Goal: Task Accomplishment & Management: Complete application form

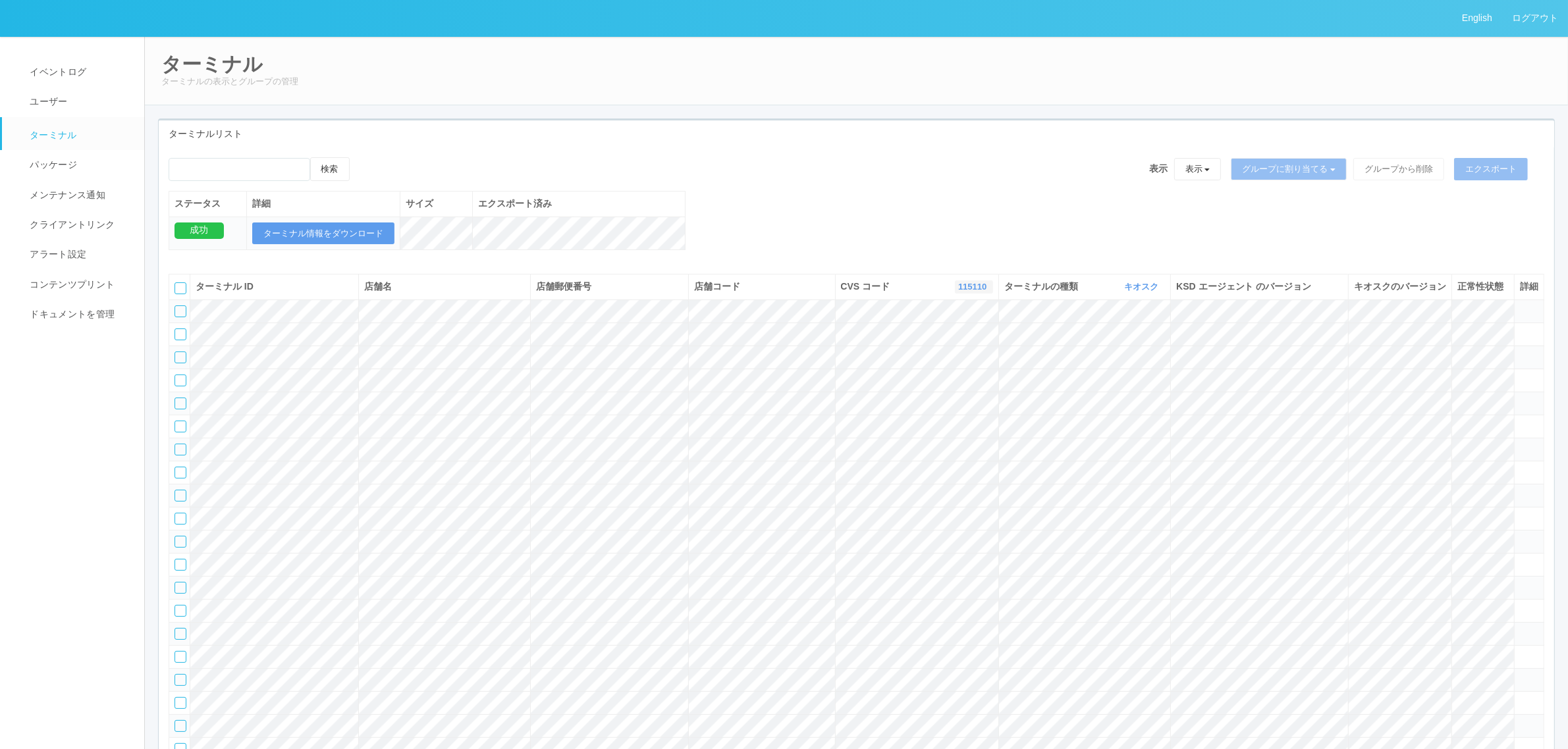
click at [986, 291] on icon "button" at bounding box center [988, 286] width 4 height 10
click at [1520, 305] on icon at bounding box center [1520, 305] width 0 height 0
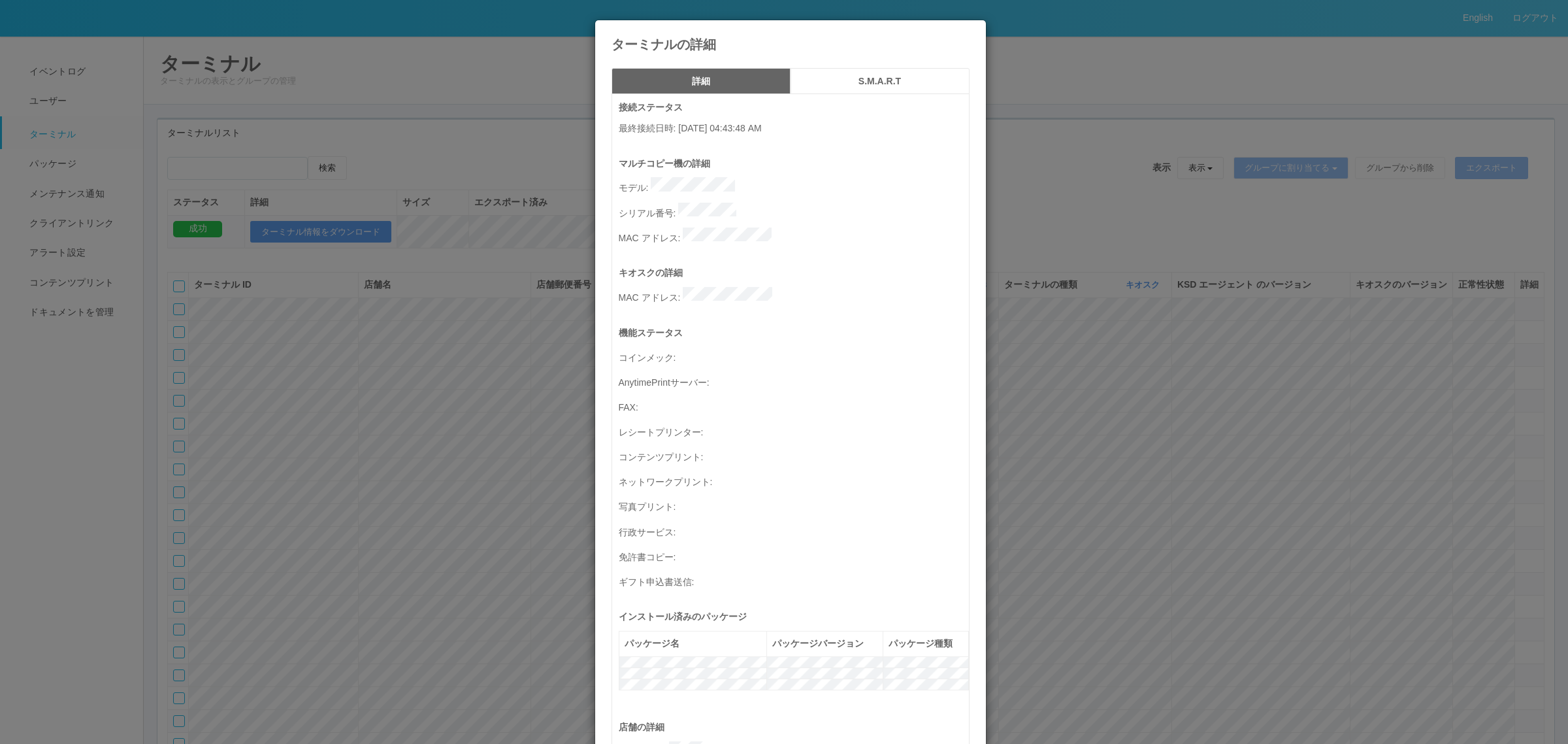
scroll to position [429, 0]
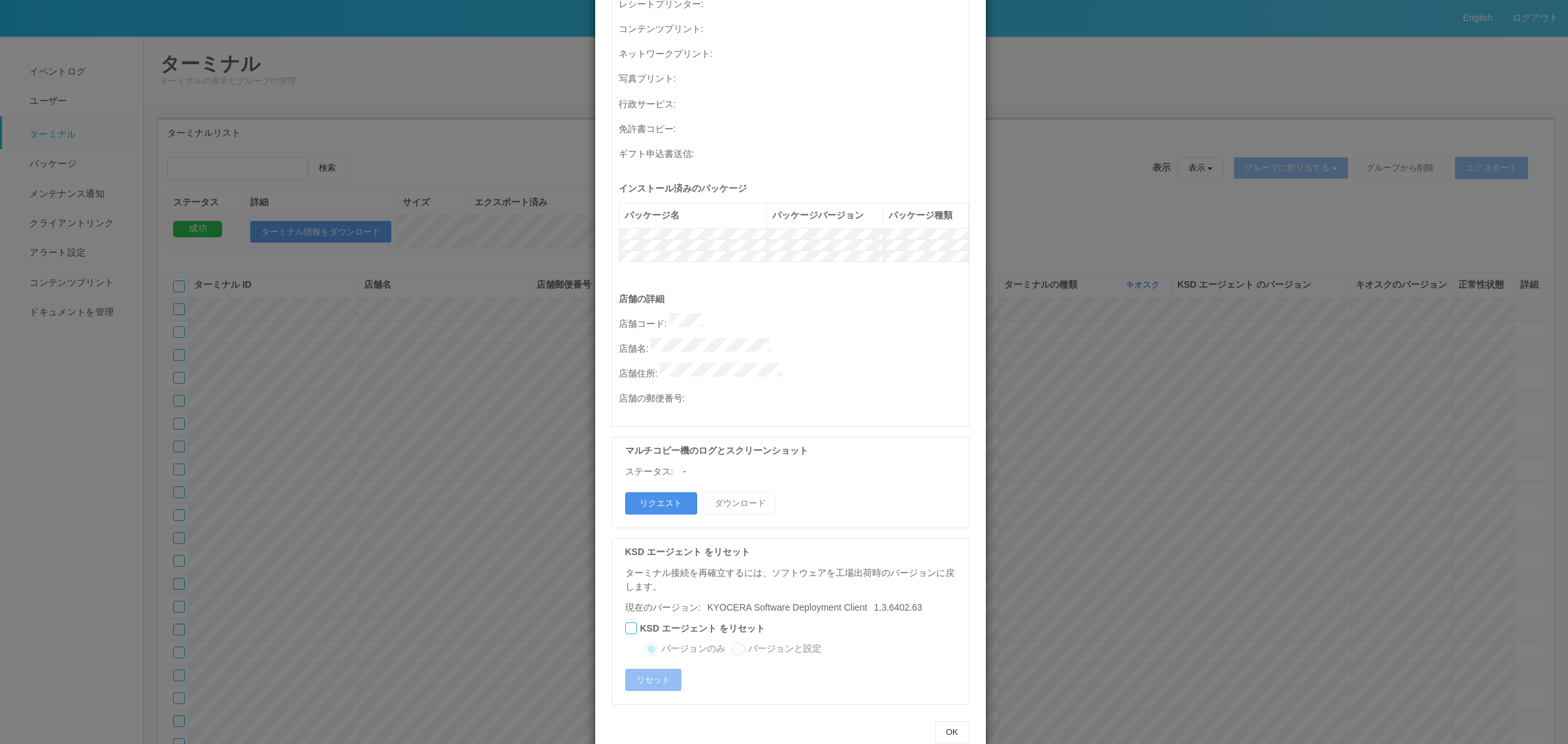
click at [671, 492] on button "リクエスト" at bounding box center [662, 503] width 72 height 23
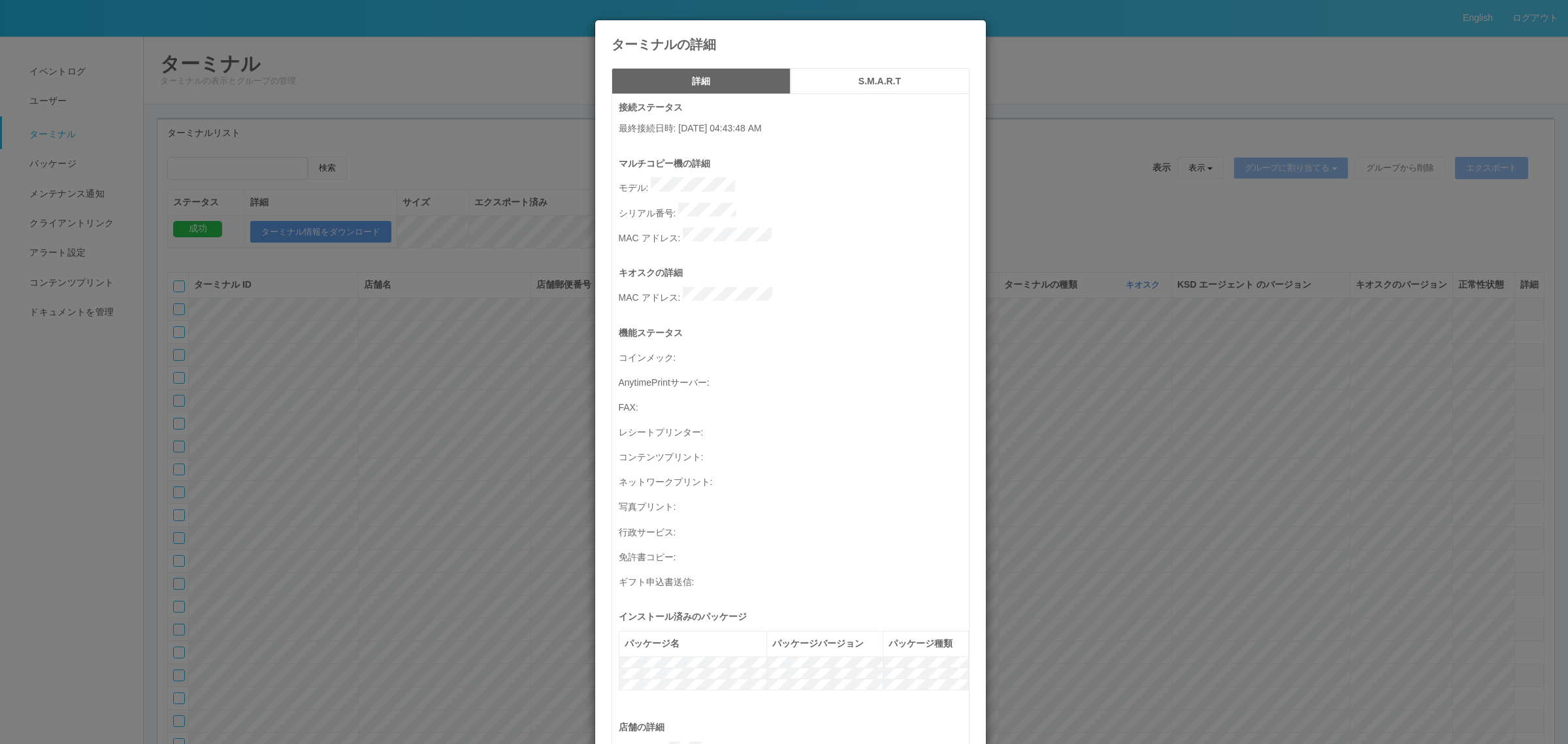
click at [1129, 497] on div "ターミナルの詳細 詳細 S.M.A.R.T 接続ステータス 最終接続日時 : 08/25/2025 04:43:48 AM マルチコピー機の詳細 モデル : …" at bounding box center [784, 372] width 1568 height 744
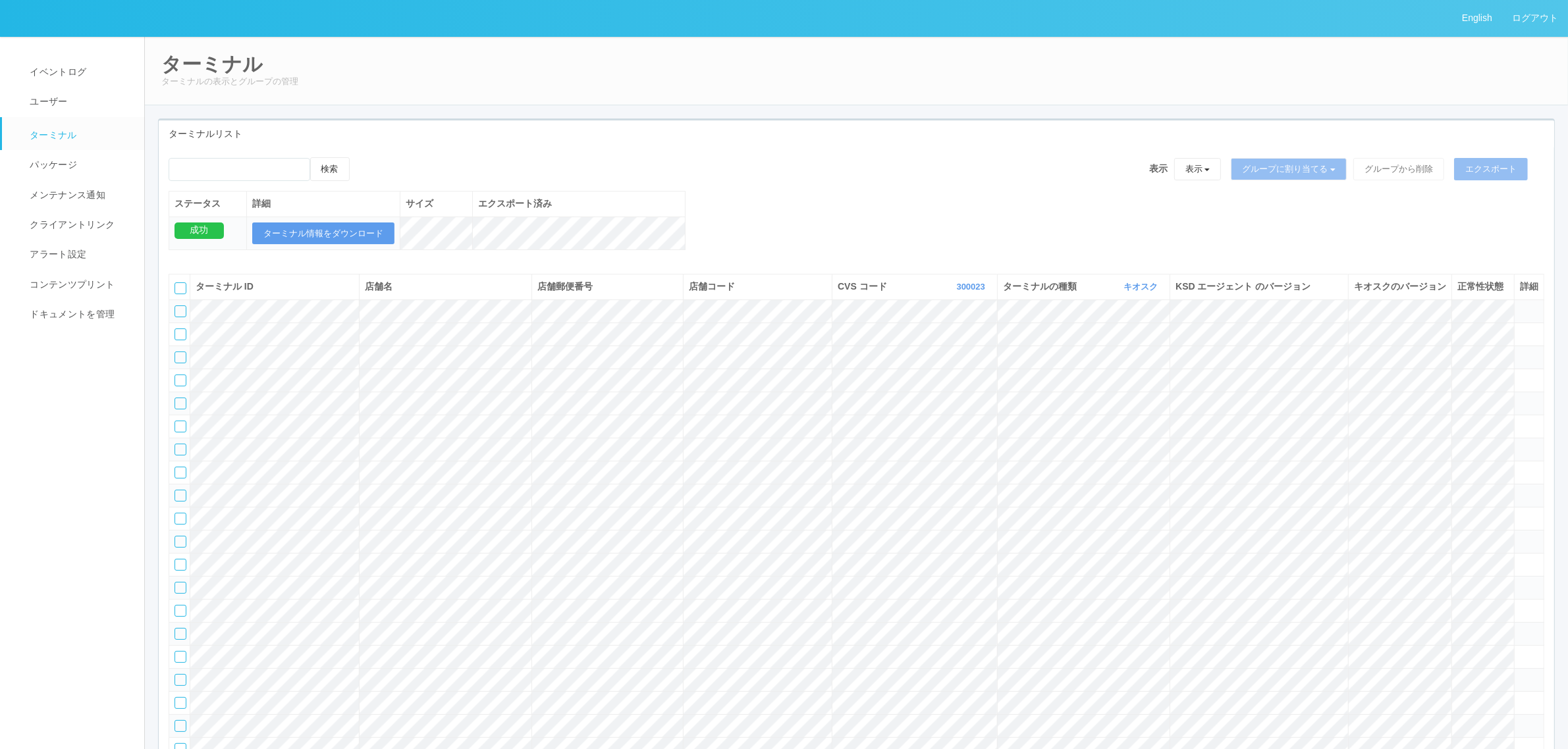
click at [1519, 322] on td at bounding box center [1528, 310] width 30 height 23
click at [1520, 305] on icon at bounding box center [1520, 305] width 0 height 0
click at [1518, 320] on body "English ログアウト イベントログ ユーザー ターミナル パッケージ メンテナンス通知 クライアントリンク アラート設定 コンテンツプリント ドキュメン…" at bounding box center [784, 374] width 1568 height 749
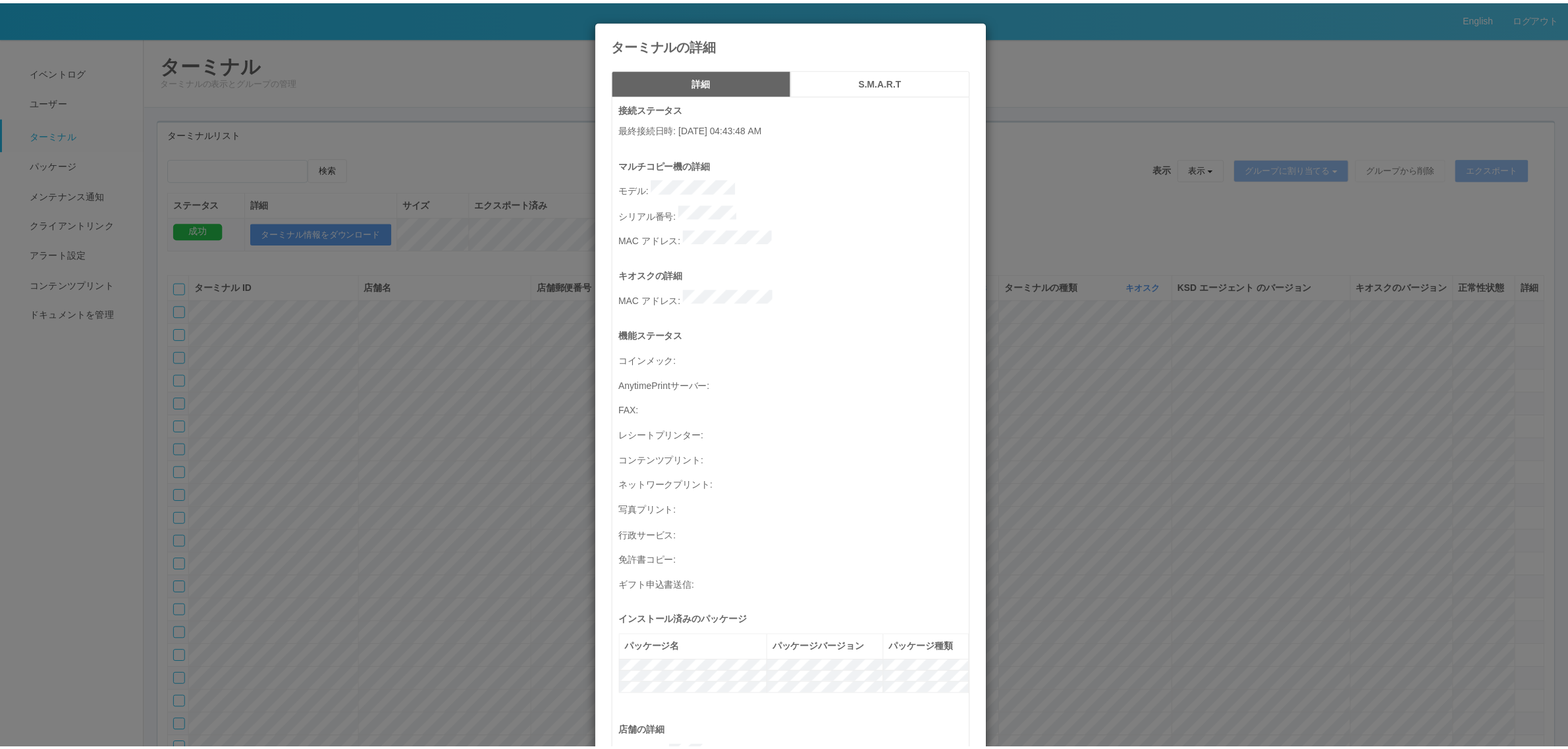
scroll to position [431, 0]
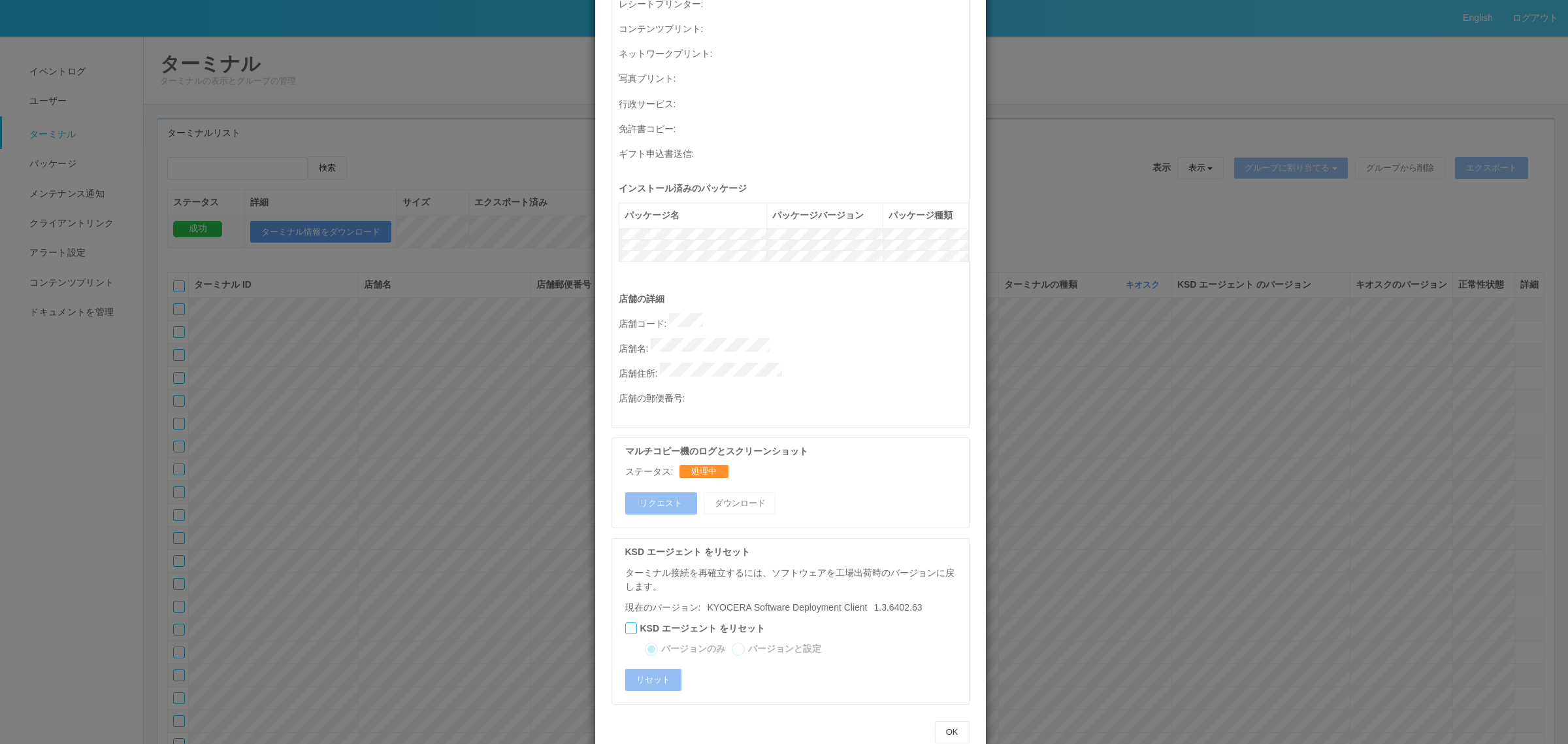
drag, startPoint x: 1136, startPoint y: 392, endPoint x: 1054, endPoint y: 391, distance: 82.0
click at [1134, 391] on div "ターミナルの詳細 詳細 S.M.A.R.T 接続ステータス 最終接続日時 : 08/25/2025 04:43:48 AM マルチコピー機の詳細 モデル : …" at bounding box center [784, 372] width 1568 height 744
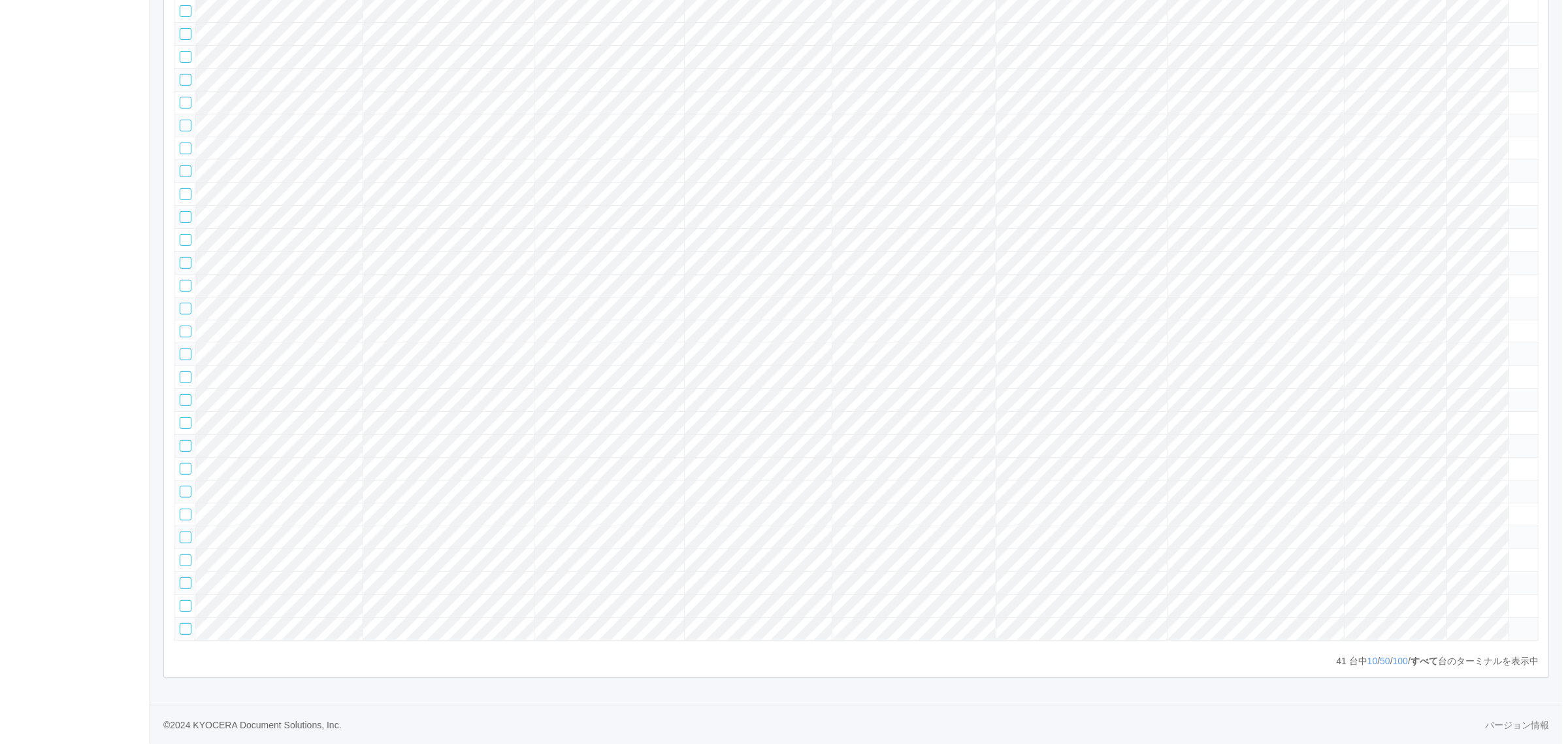
scroll to position [0, 0]
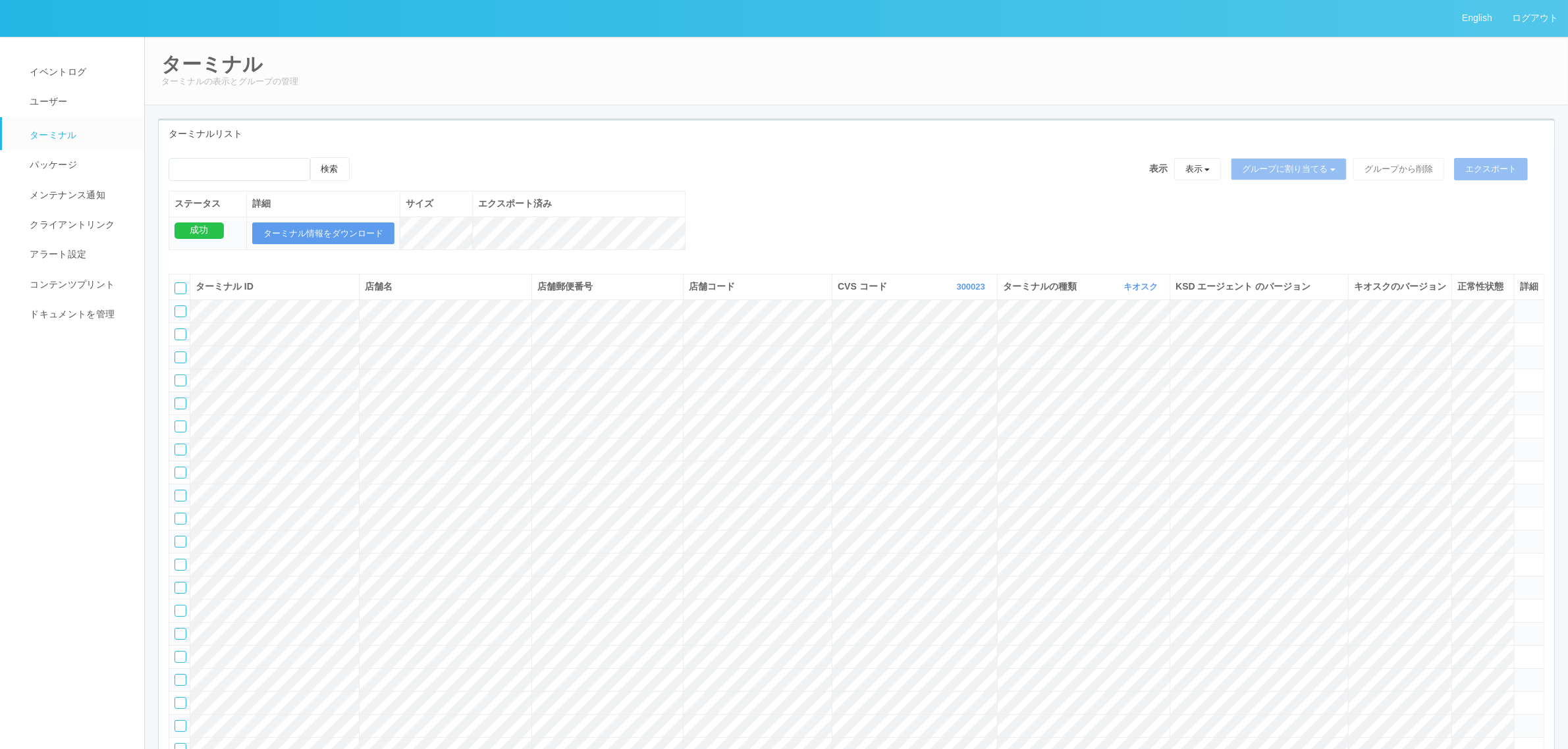
click at [1520, 305] on icon at bounding box center [1520, 305] width 0 height 0
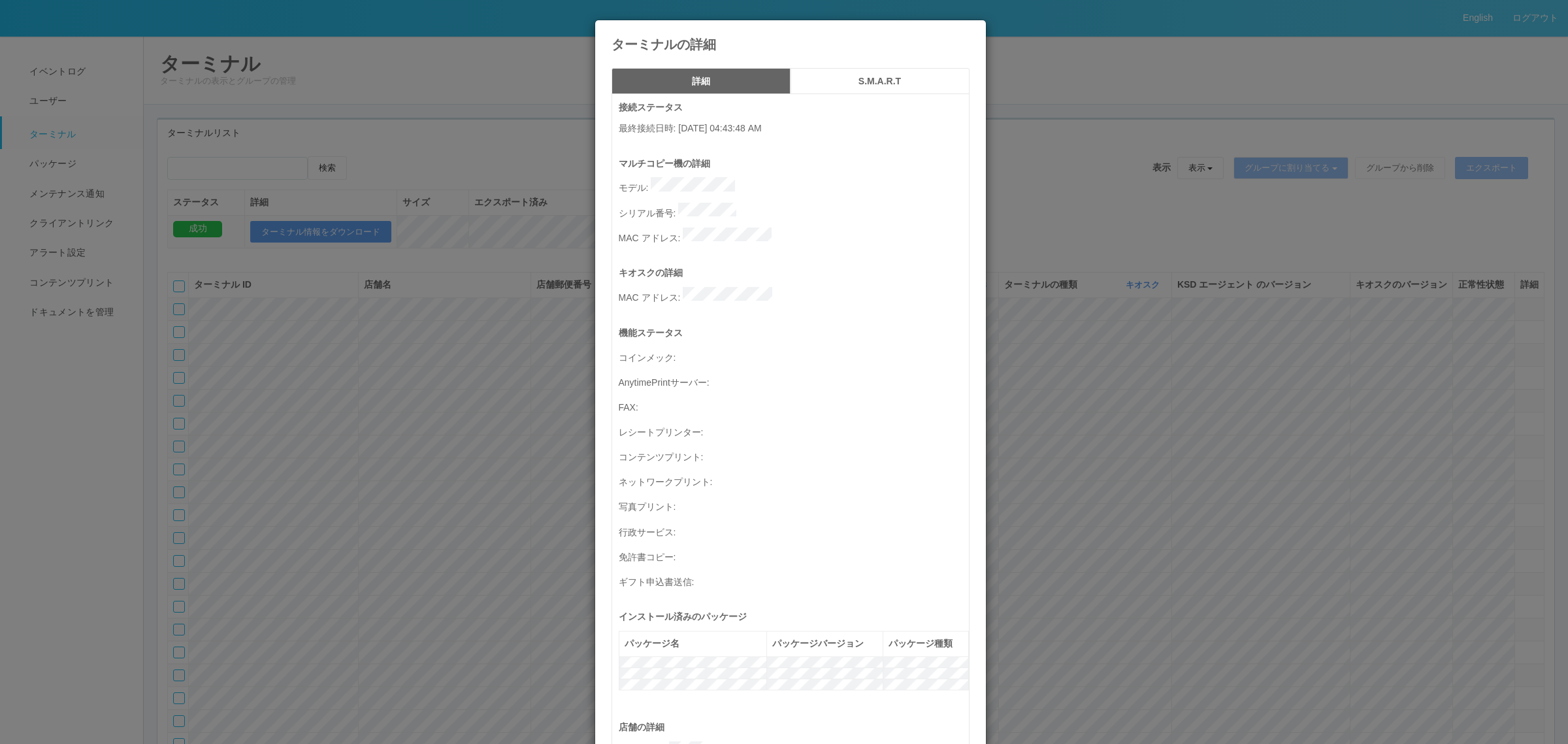
scroll to position [429, 0]
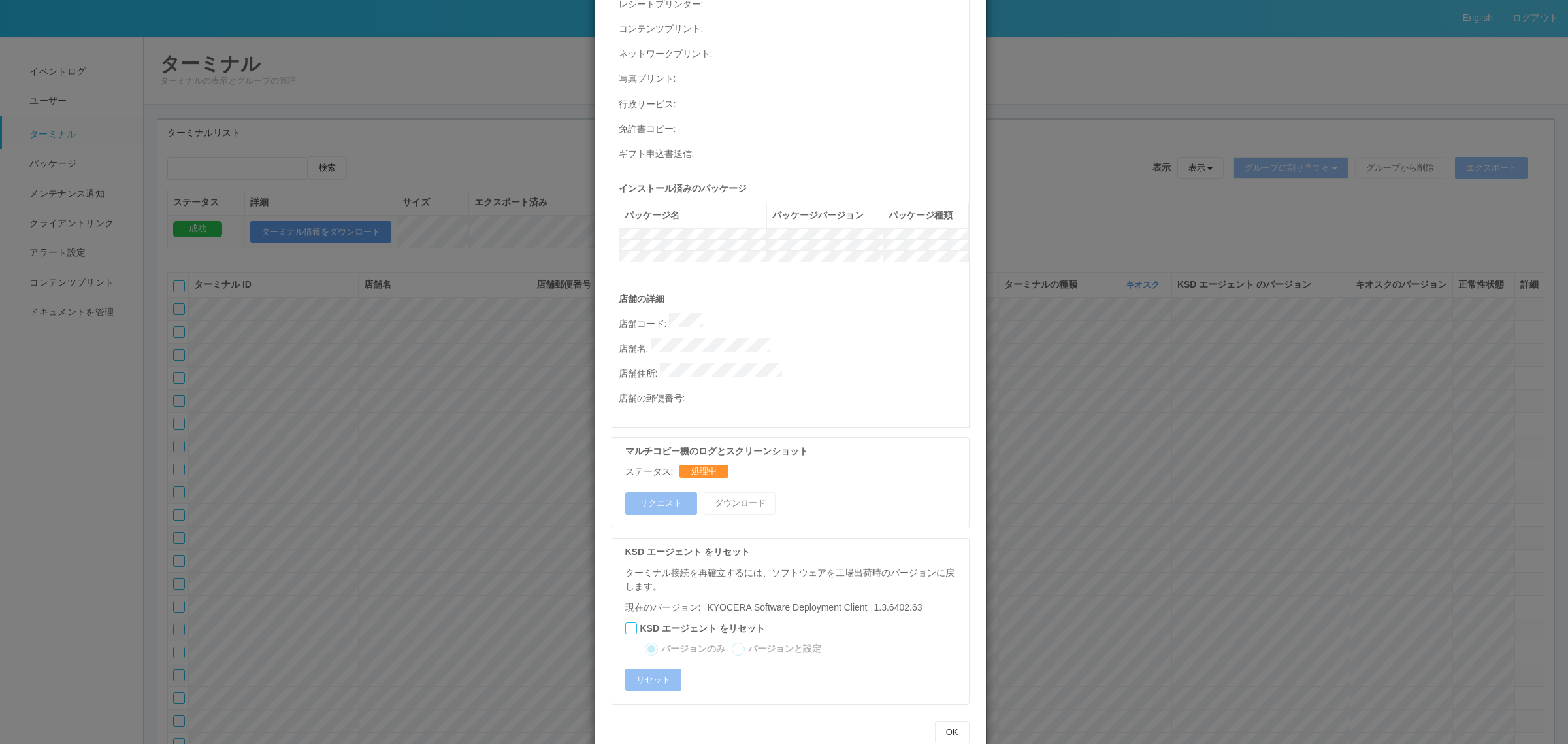
click at [1180, 381] on div "ターミナルの詳細 詳細 S.M.A.R.T 接続ステータス 最終接続日時 : 08/25/2025 04:43:48 AM マルチコピー機の詳細 モデル : …" at bounding box center [784, 372] width 1568 height 744
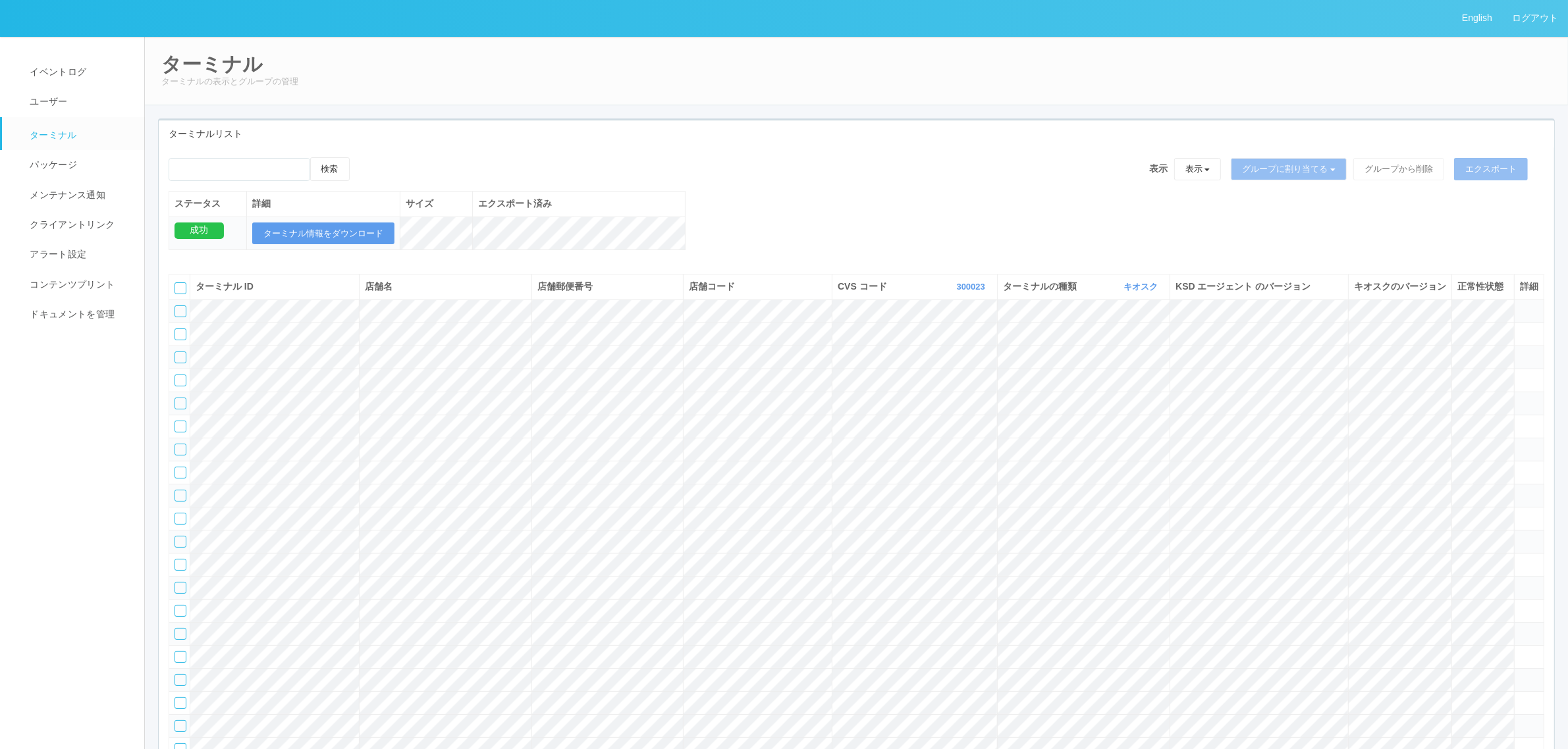
click at [1520, 305] on icon at bounding box center [1520, 305] width 0 height 0
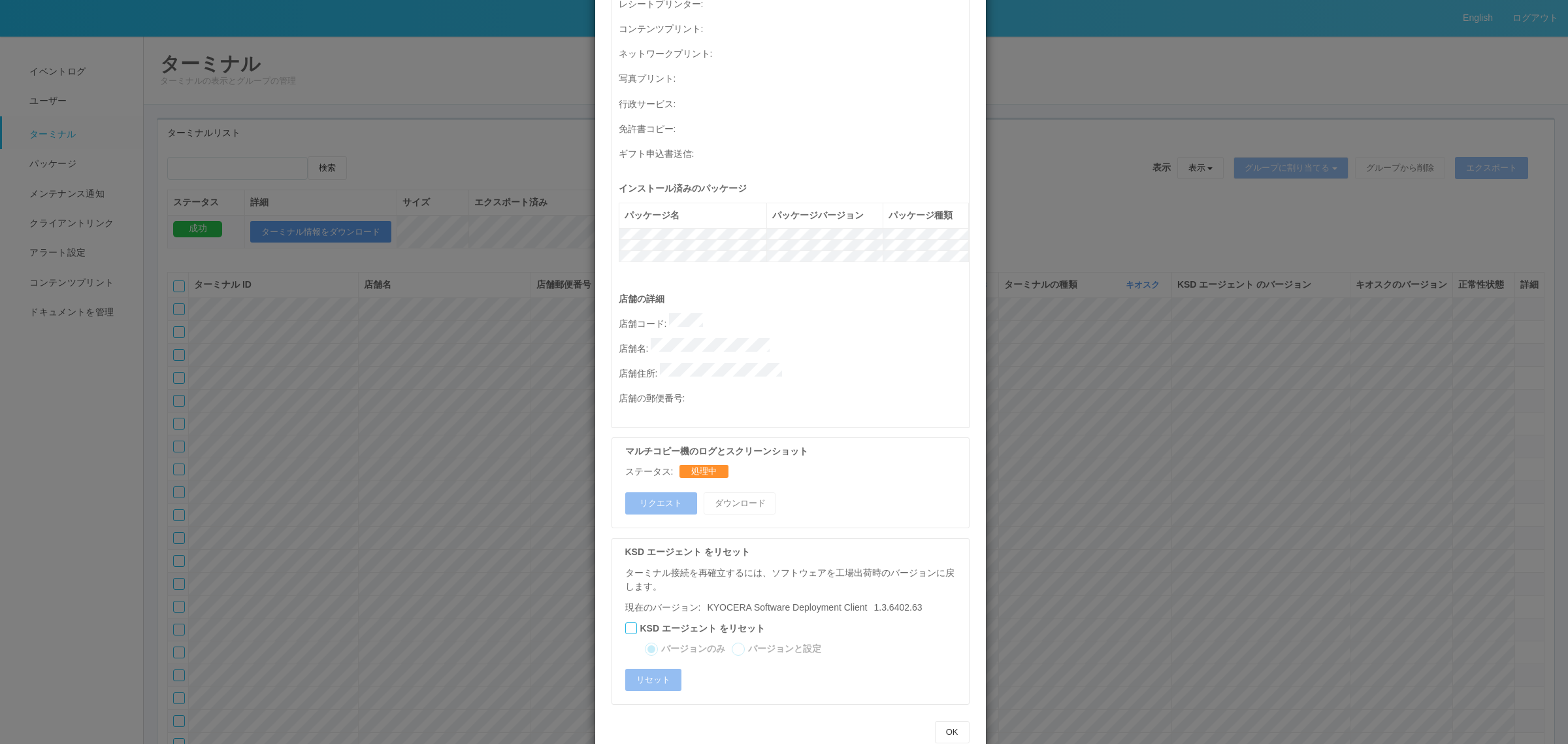
click at [1171, 379] on div "ターミナルの詳細 詳細 S.M.A.R.T 接続ステータス 最終接続日時 : 08/25/2025 04:43:48 AM マルチコピー機の詳細 モデル : …" at bounding box center [784, 372] width 1568 height 744
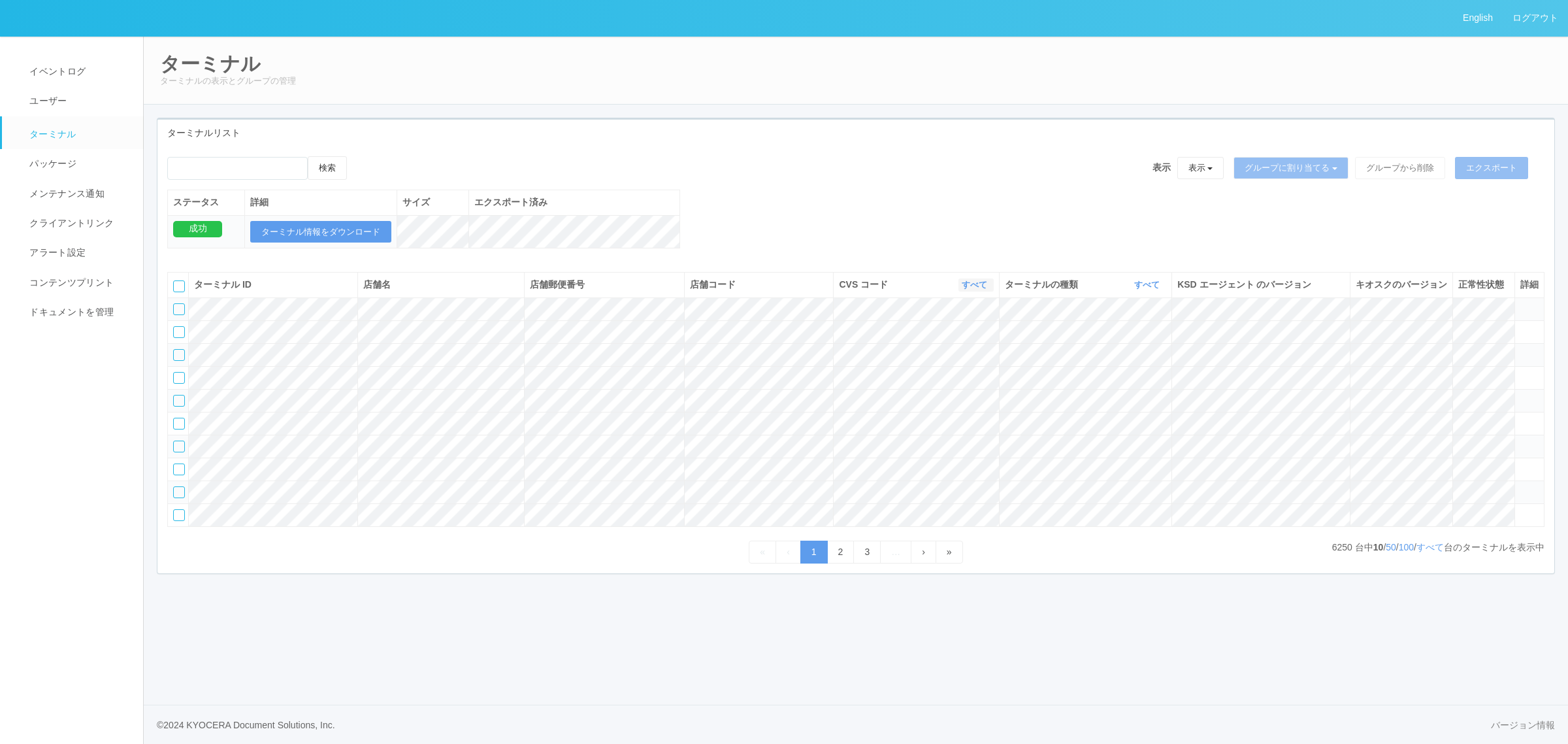
click at [977, 289] on link "すべて" at bounding box center [976, 284] width 29 height 10
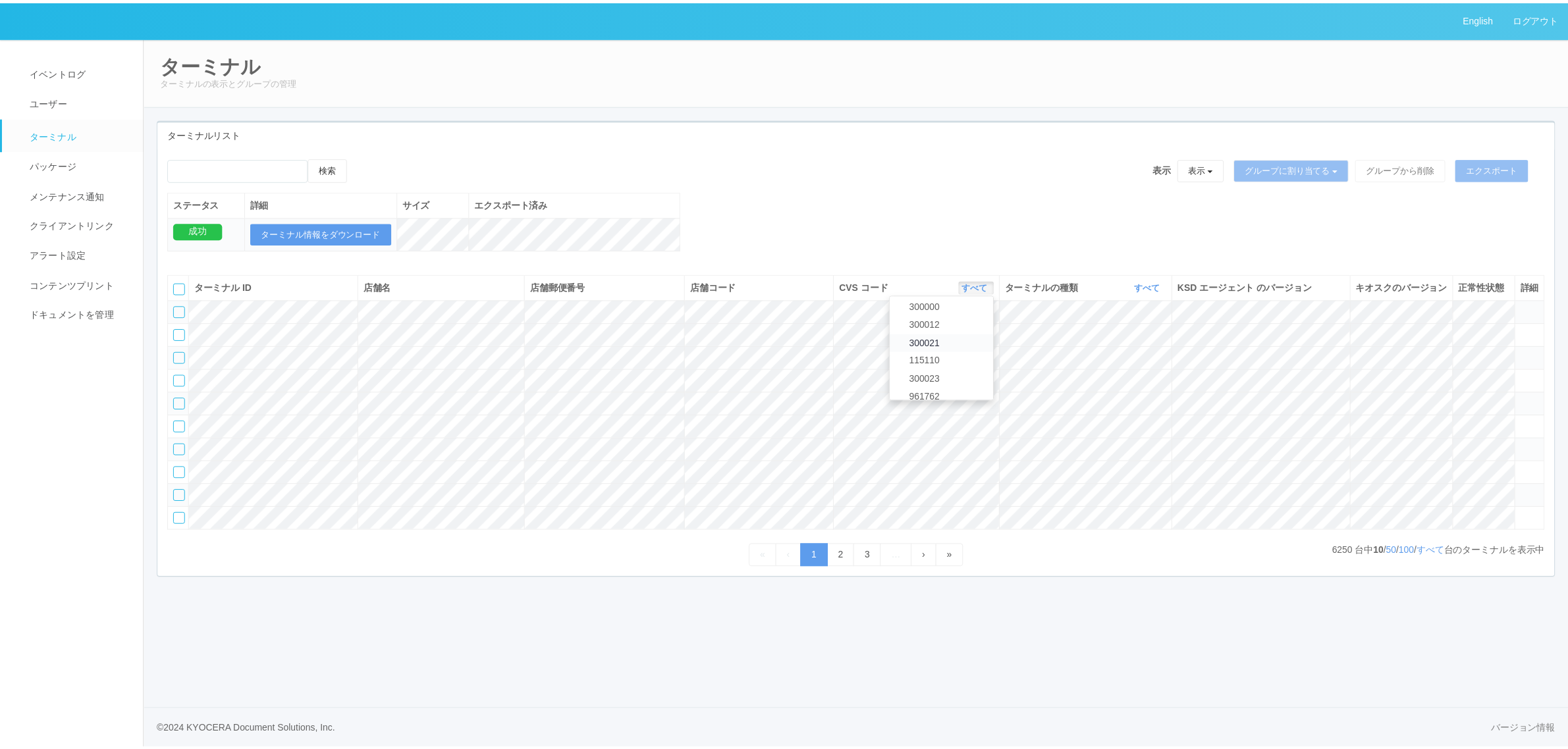
scroll to position [567, 0]
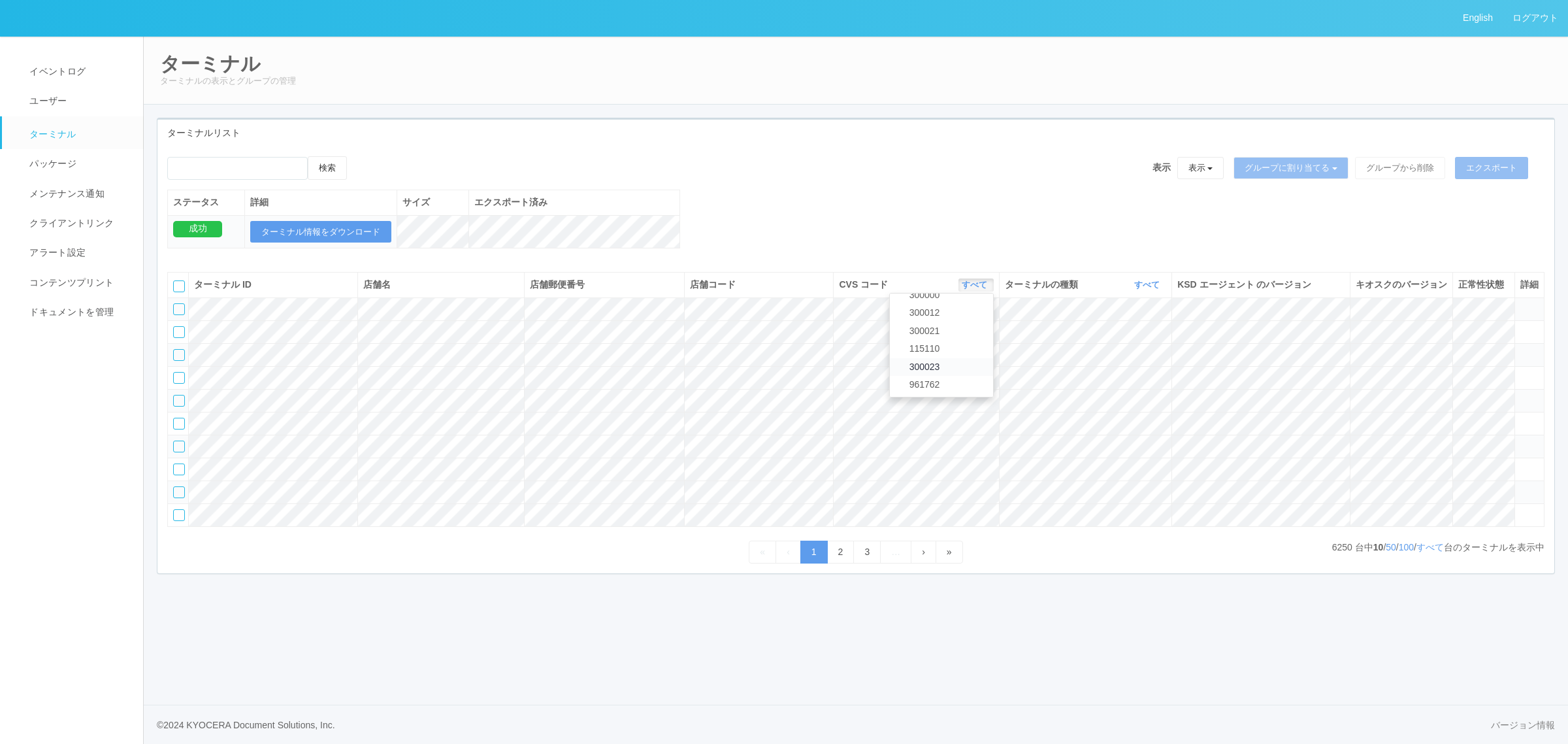
click at [926, 372] on span "300023" at bounding box center [921, 367] width 37 height 11
click at [1148, 289] on link "すべて" at bounding box center [1149, 284] width 29 height 10
click at [1141, 348] on link "キオスク" at bounding box center [1114, 340] width 103 height 18
click at [1435, 552] on link "すべて" at bounding box center [1431, 547] width 27 height 11
click at [1422, 552] on link "すべて" at bounding box center [1431, 547] width 27 height 11
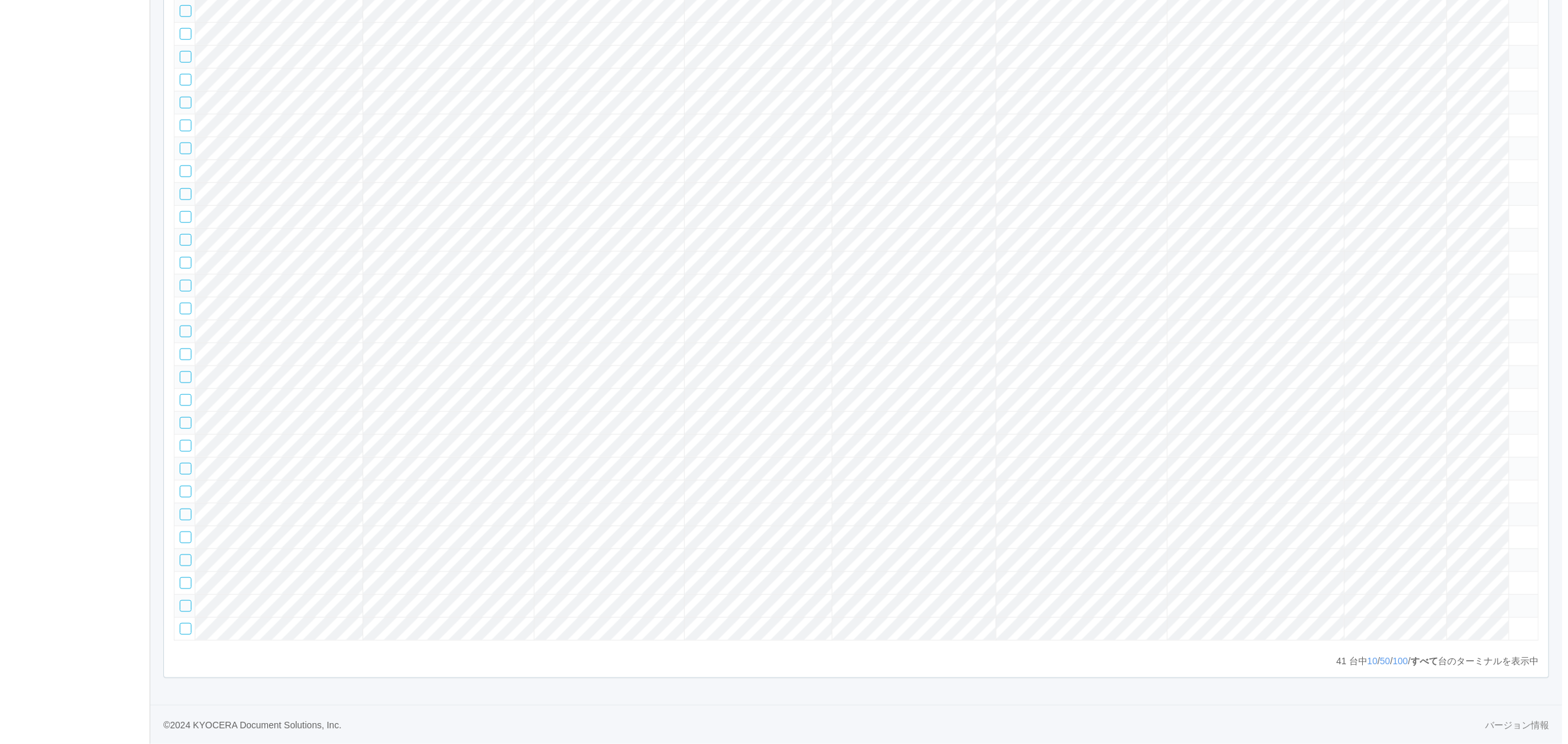
scroll to position [2071, 0]
click at [1459, 365] on tr at bounding box center [850, 376] width 1365 height 23
click at [1508, 372] on icon at bounding box center [1508, 372] width 0 height 0
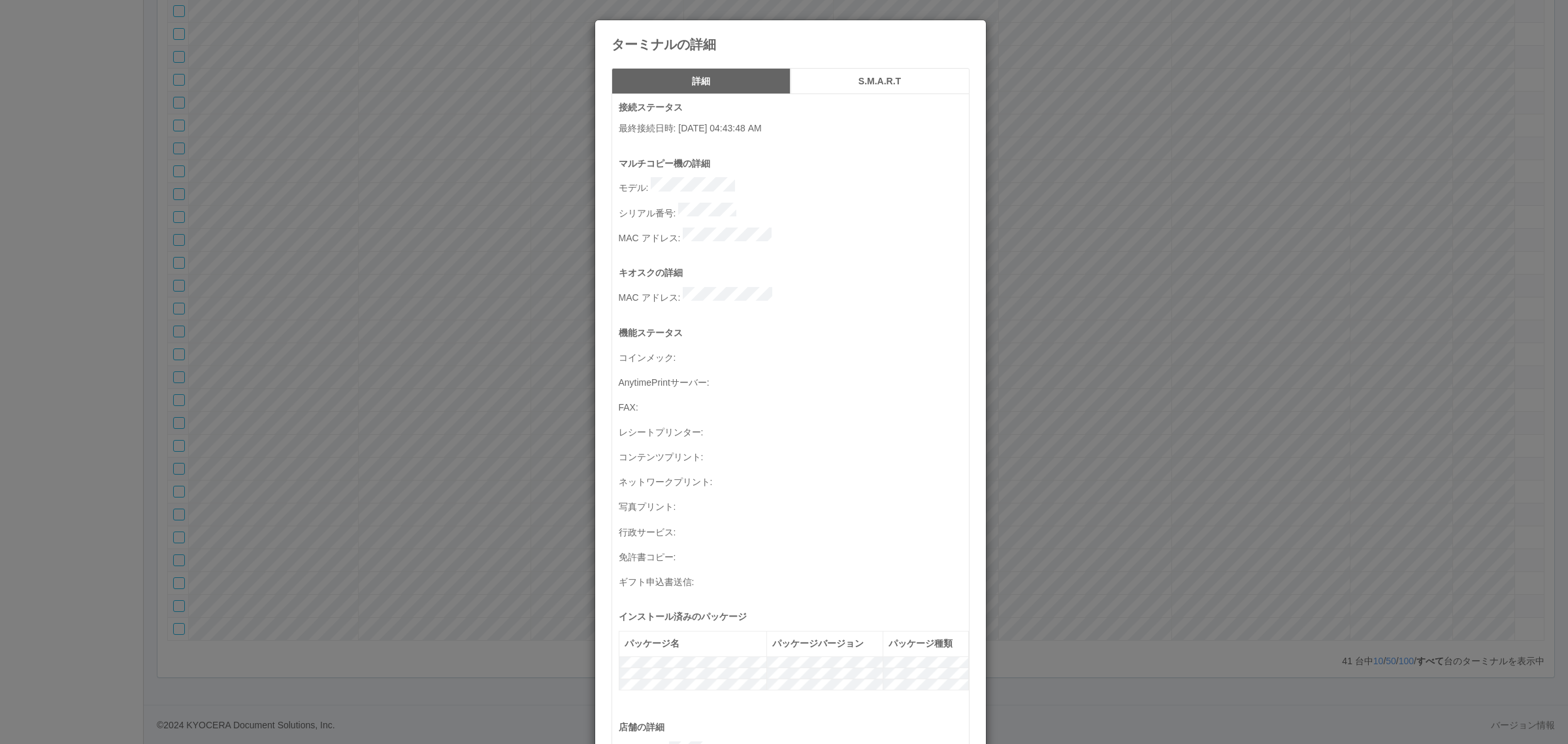
scroll to position [429, 0]
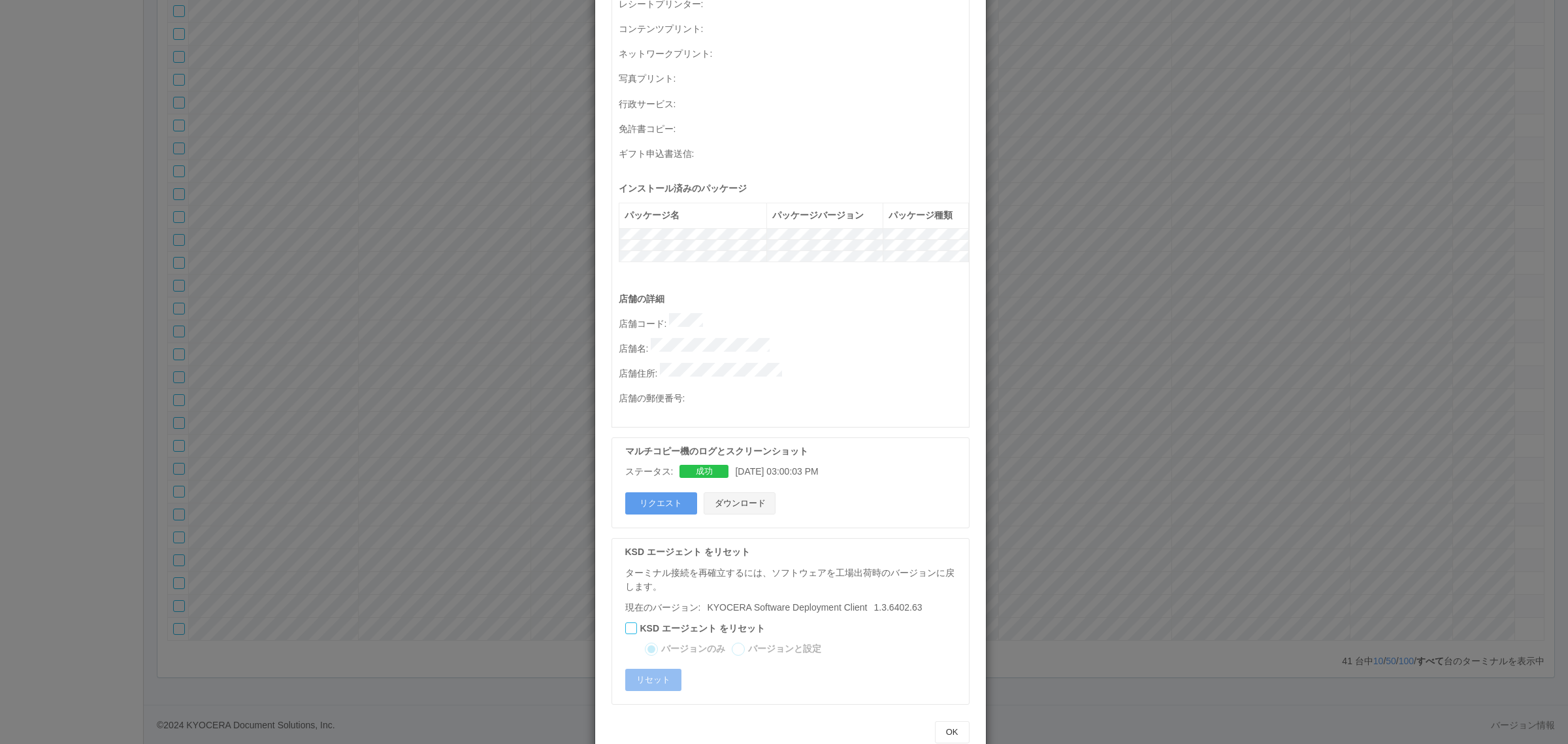
click at [765, 492] on button "ダウンロード" at bounding box center [740, 503] width 72 height 23
drag, startPoint x: 407, startPoint y: 358, endPoint x: 400, endPoint y: 364, distance: 9.2
click at [405, 361] on div "ターミナルの詳細 詳細 S.M.A.R.T 接続ステータス 最終接続日時 : [DATE] 04:43:48 AM マルチコピー機の詳細 モデル : シリアル…" at bounding box center [784, 372] width 1568 height 744
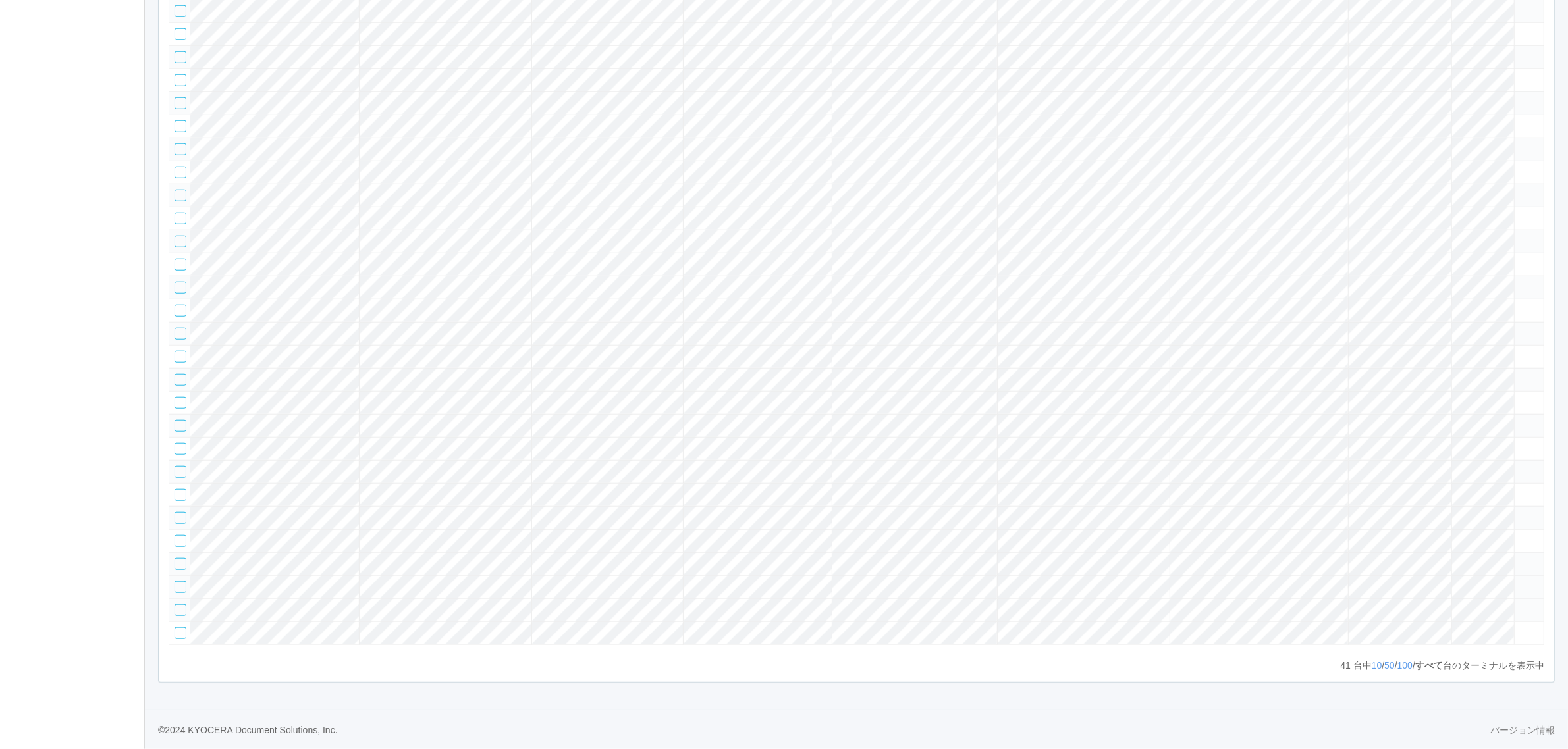
click at [182, 558] on div at bounding box center [180, 563] width 12 height 12
click at [176, 560] on icon at bounding box center [176, 560] width 0 height 0
click at [1519, 552] on td at bounding box center [1528, 563] width 30 height 23
click at [1520, 558] on icon at bounding box center [1520, 558] width 0 height 0
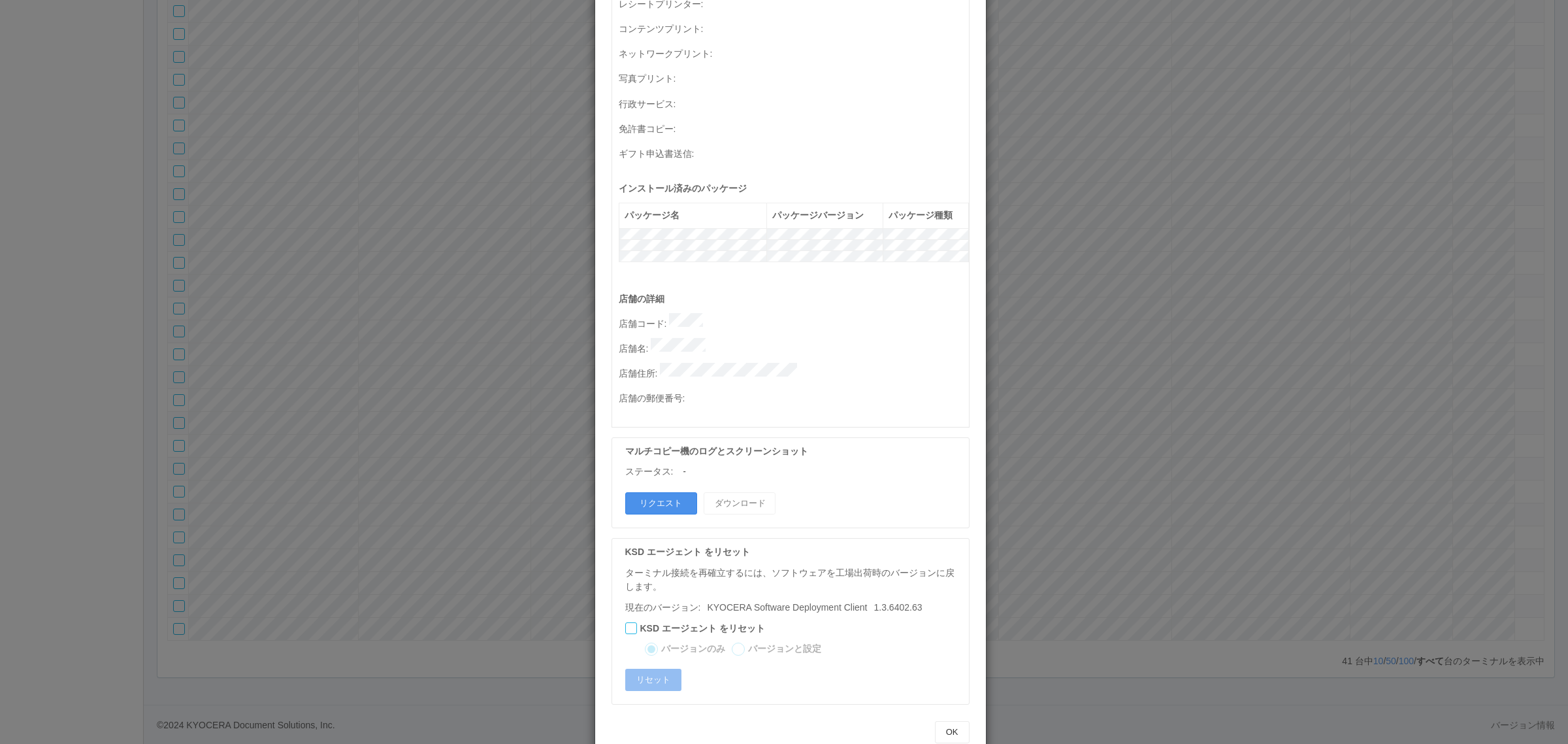
click at [650, 492] on button "リクエスト" at bounding box center [662, 503] width 72 height 23
click at [424, 482] on div "ターミナルの詳細 詳細 S.M.A.R.T 接続ステータス 最終接続日時 : [DATE] 10:59:52 AM マルチコピー機の詳細 モデル : シリアル…" at bounding box center [784, 372] width 1568 height 744
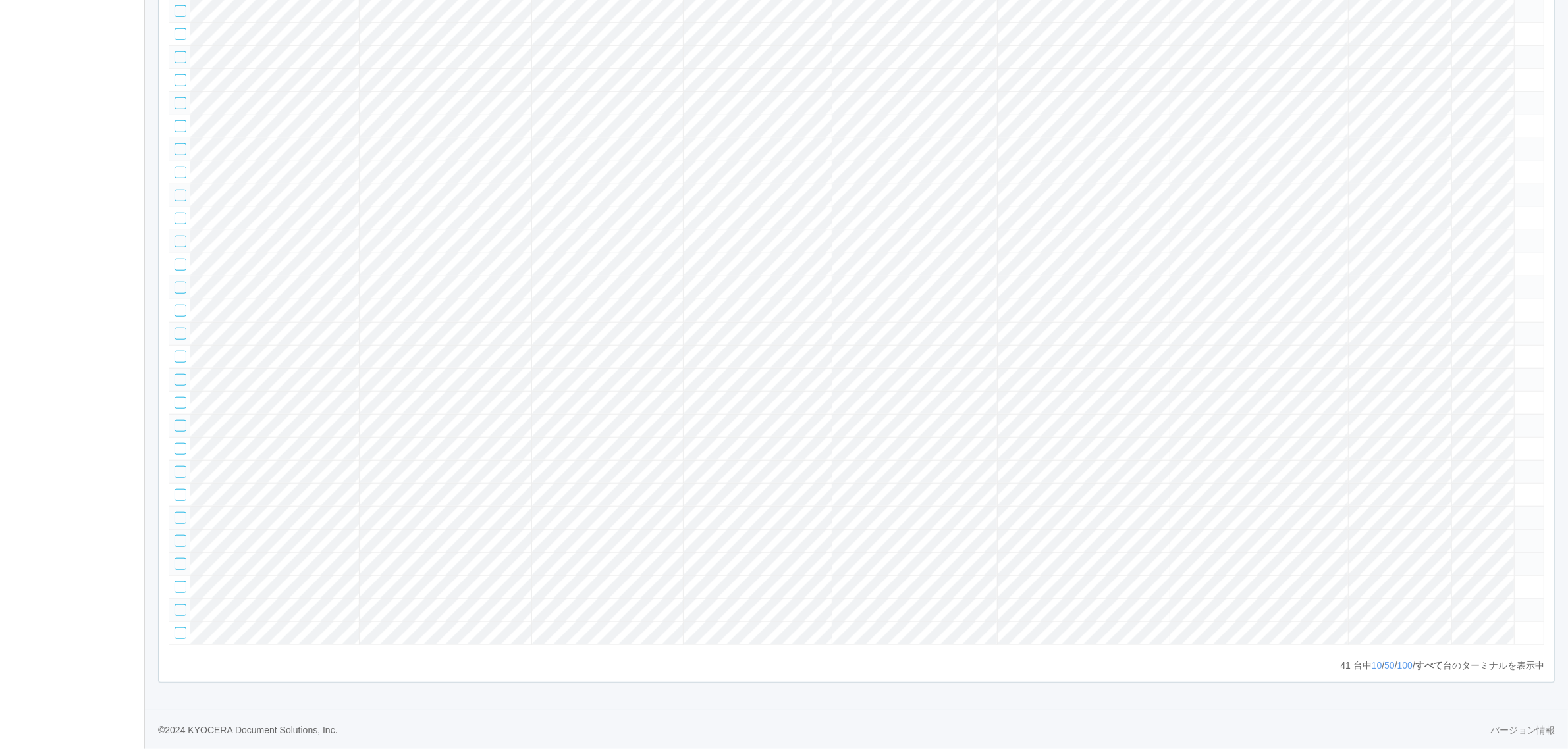
click at [1437, 506] on tr at bounding box center [857, 517] width 1375 height 23
click at [1520, 512] on icon at bounding box center [1520, 512] width 0 height 0
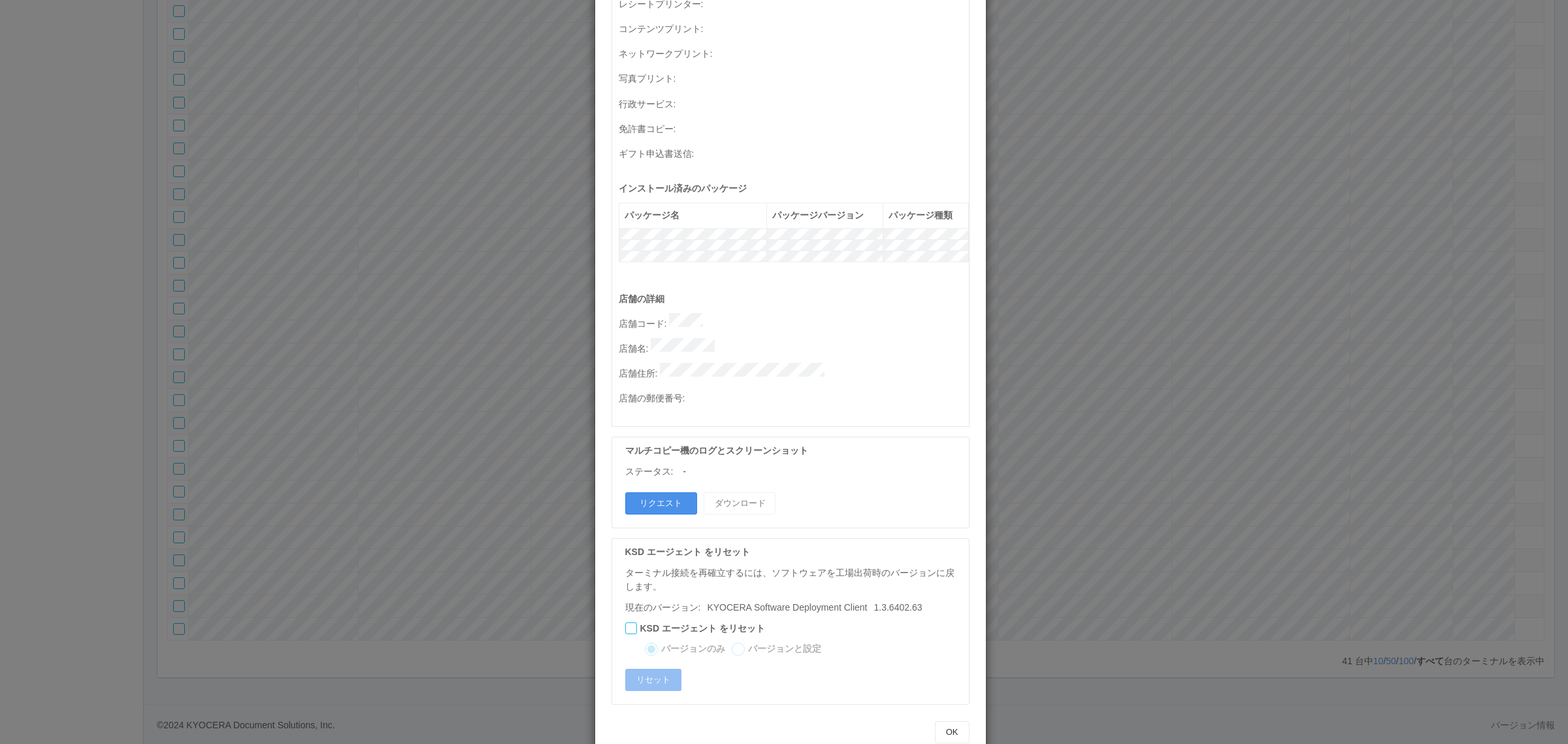
click at [639, 492] on button "リクエスト" at bounding box center [662, 503] width 72 height 23
click at [455, 484] on div "ターミナルの詳細 詳細 S.M.A.R.T 接続ステータス 最終接続日時 : [DATE] 12:42:38 PM マルチコピー機の詳細 モデル : シリアル…" at bounding box center [784, 372] width 1568 height 744
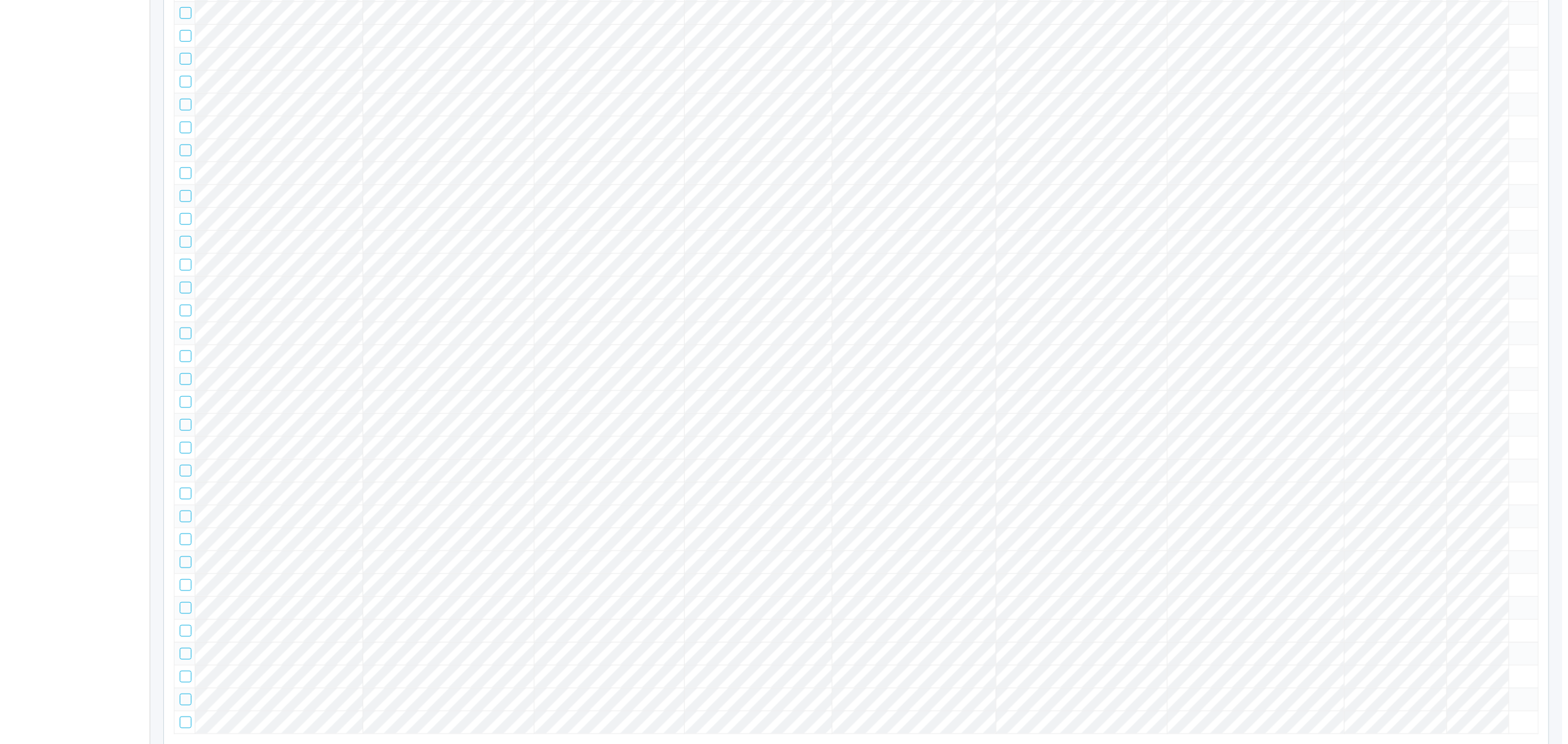
scroll to position [2071, 0]
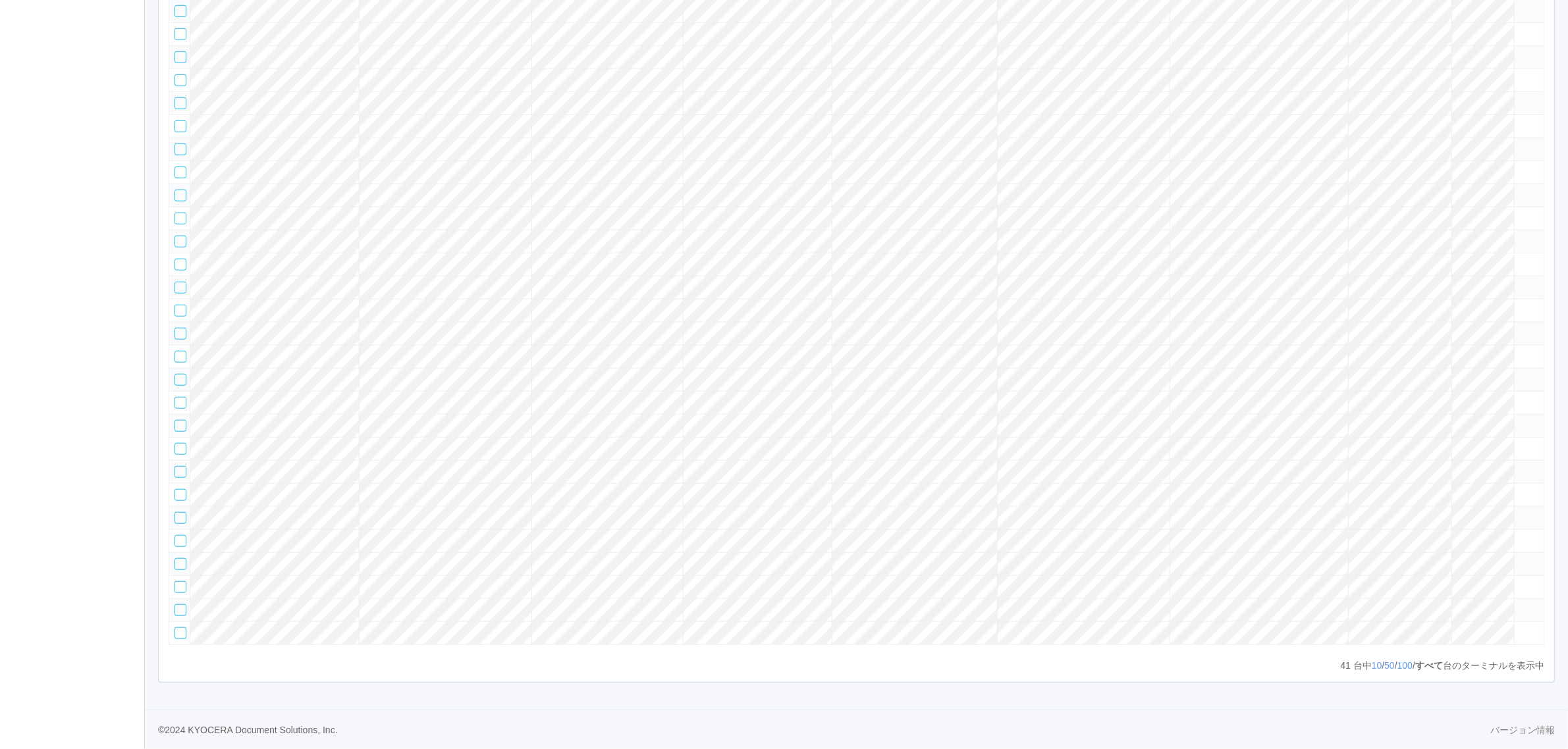
click at [1520, 558] on icon at bounding box center [1520, 558] width 0 height 0
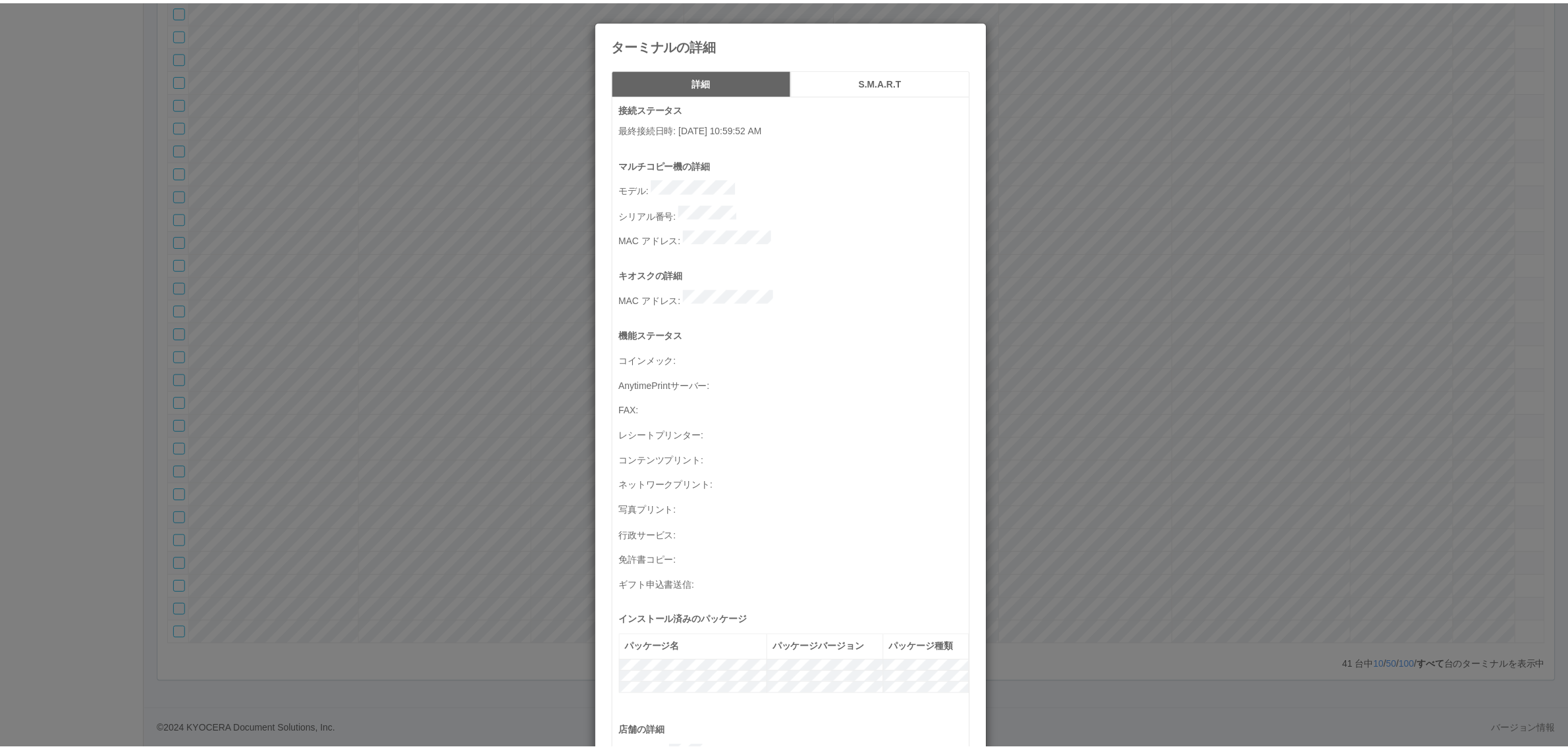
scroll to position [431, 0]
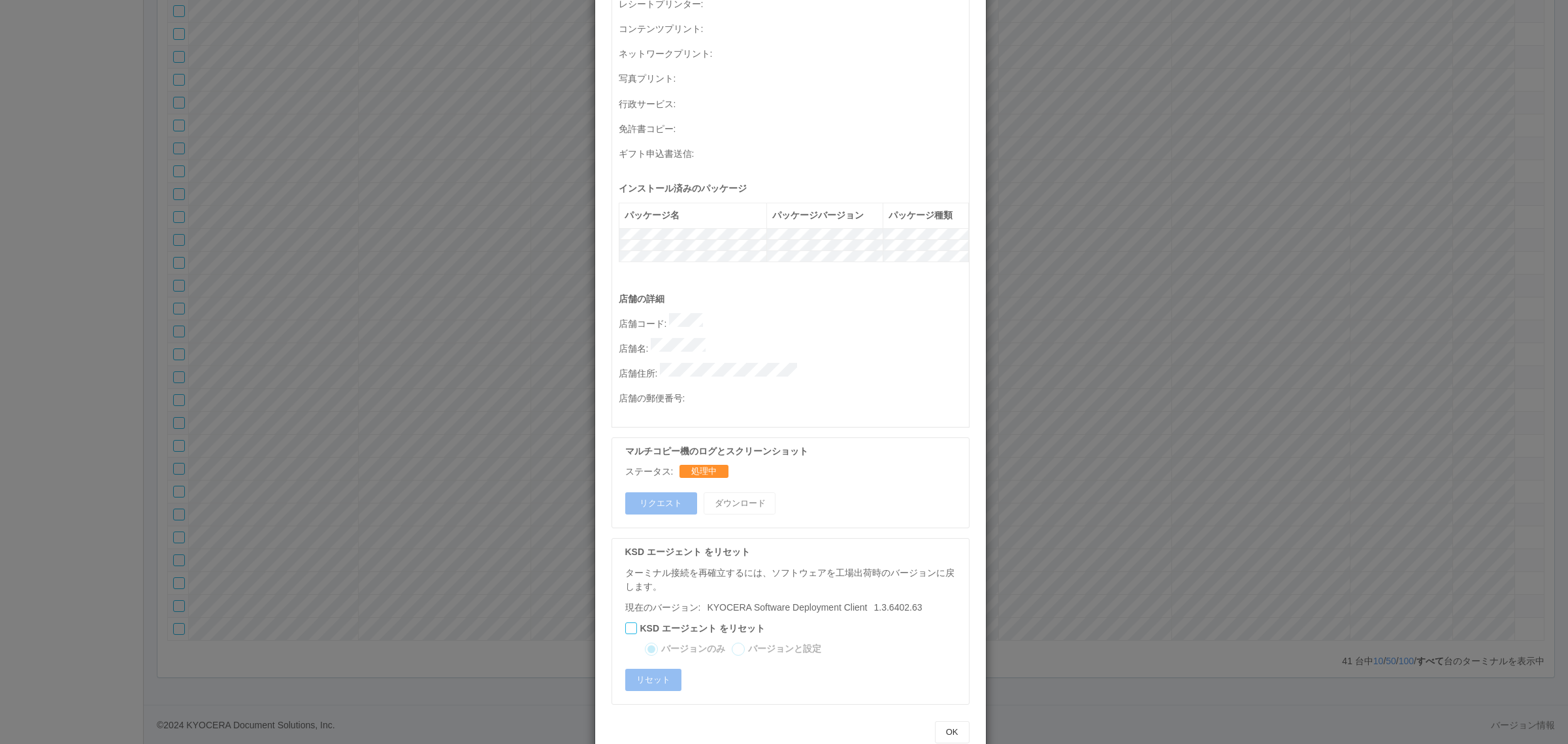
drag, startPoint x: 1186, startPoint y: 477, endPoint x: 1164, endPoint y: 478, distance: 22.0
click at [1185, 477] on div "ターミナルの詳細 詳細 S.M.A.R.T 接続ステータス 最終接続日時 : [DATE] 10:59:52 AM マルチコピー機の詳細 モデル : シリアル…" at bounding box center [784, 372] width 1568 height 744
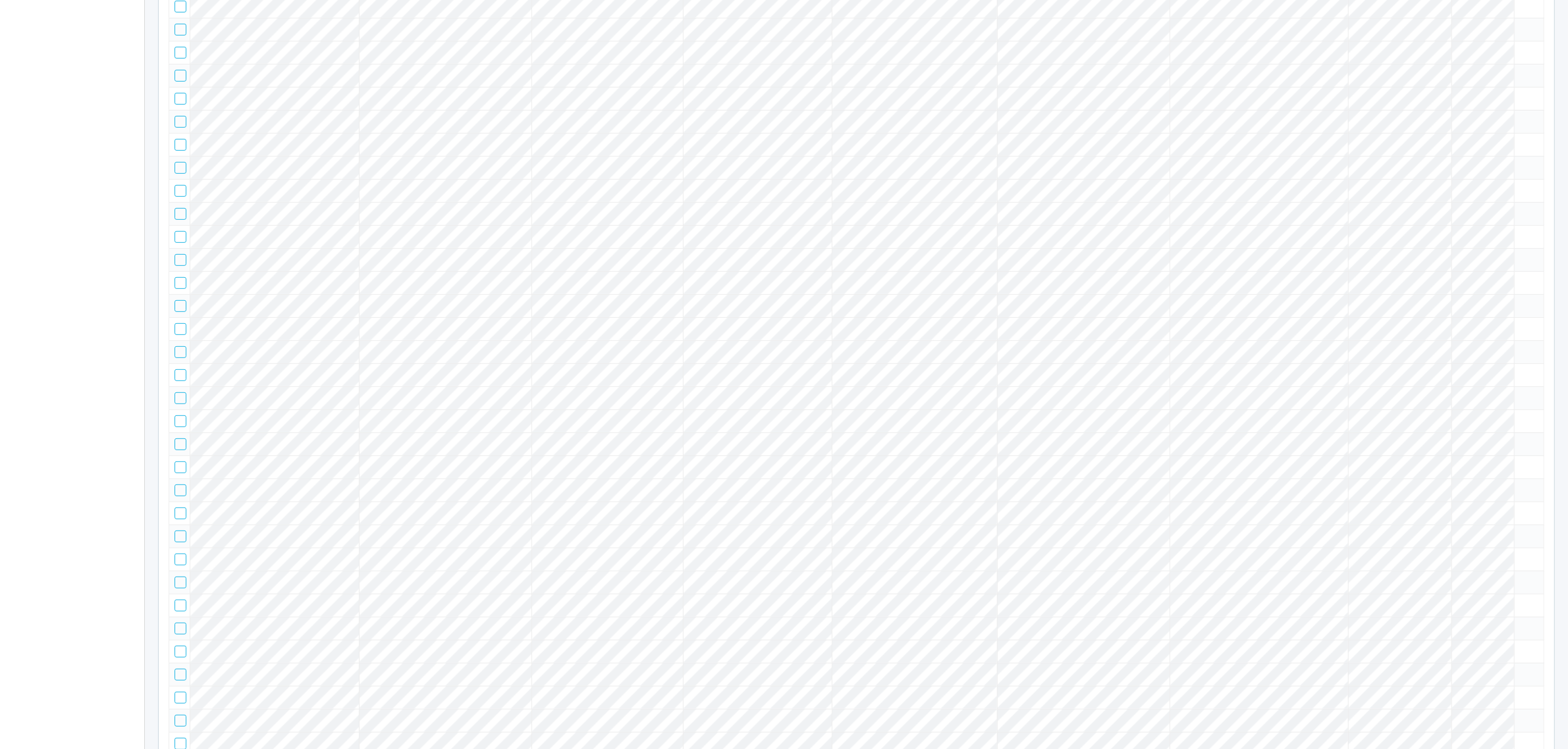
scroll to position [0, 0]
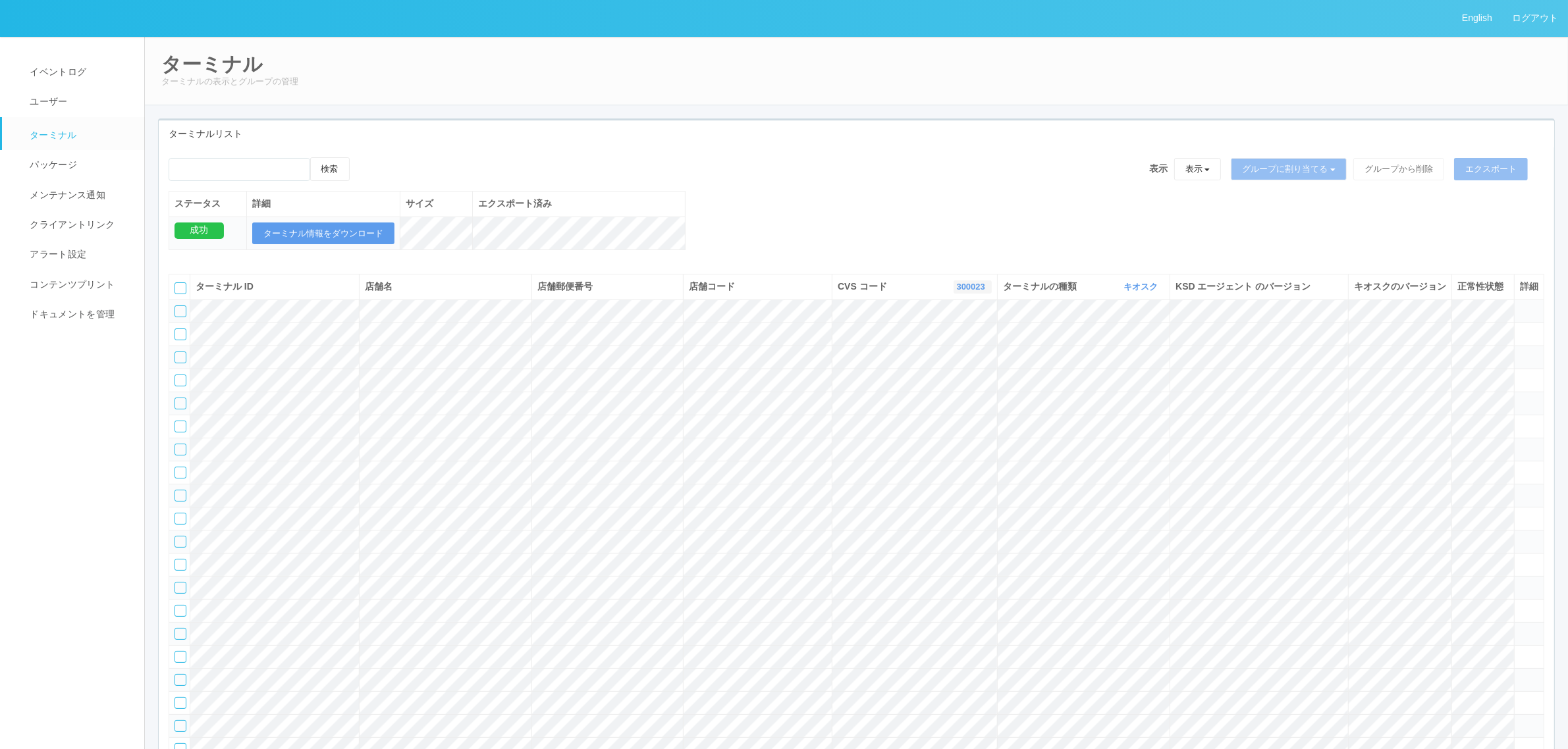
drag, startPoint x: 988, startPoint y: 306, endPoint x: 973, endPoint y: 304, distance: 15.1
click at [984, 293] on button "300023" at bounding box center [972, 287] width 38 height 13
click at [959, 360] on link "115110" at bounding box center [939, 351] width 104 height 18
click at [1446, 291] on icon at bounding box center [1446, 287] width 0 height 11
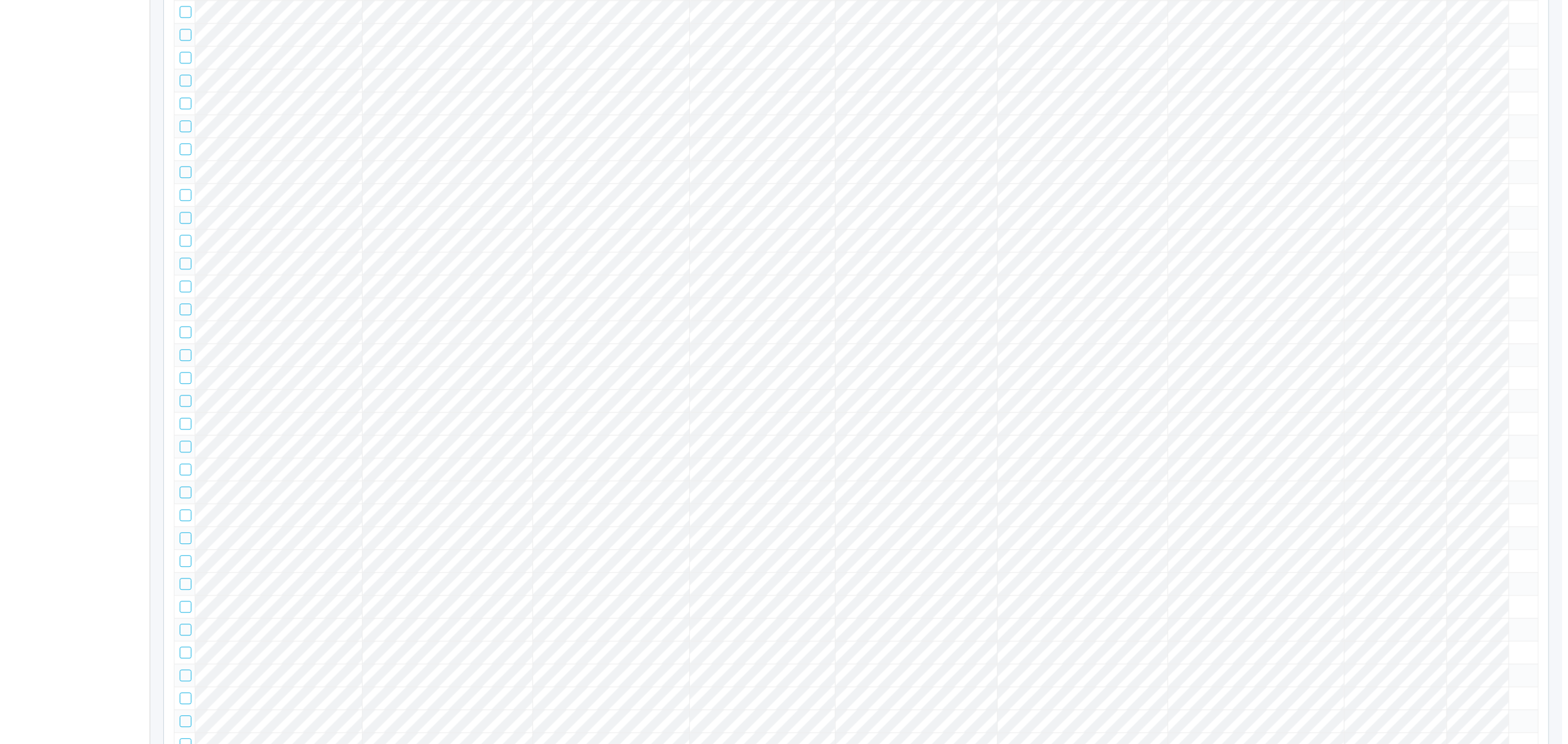
scroll to position [34478, 0]
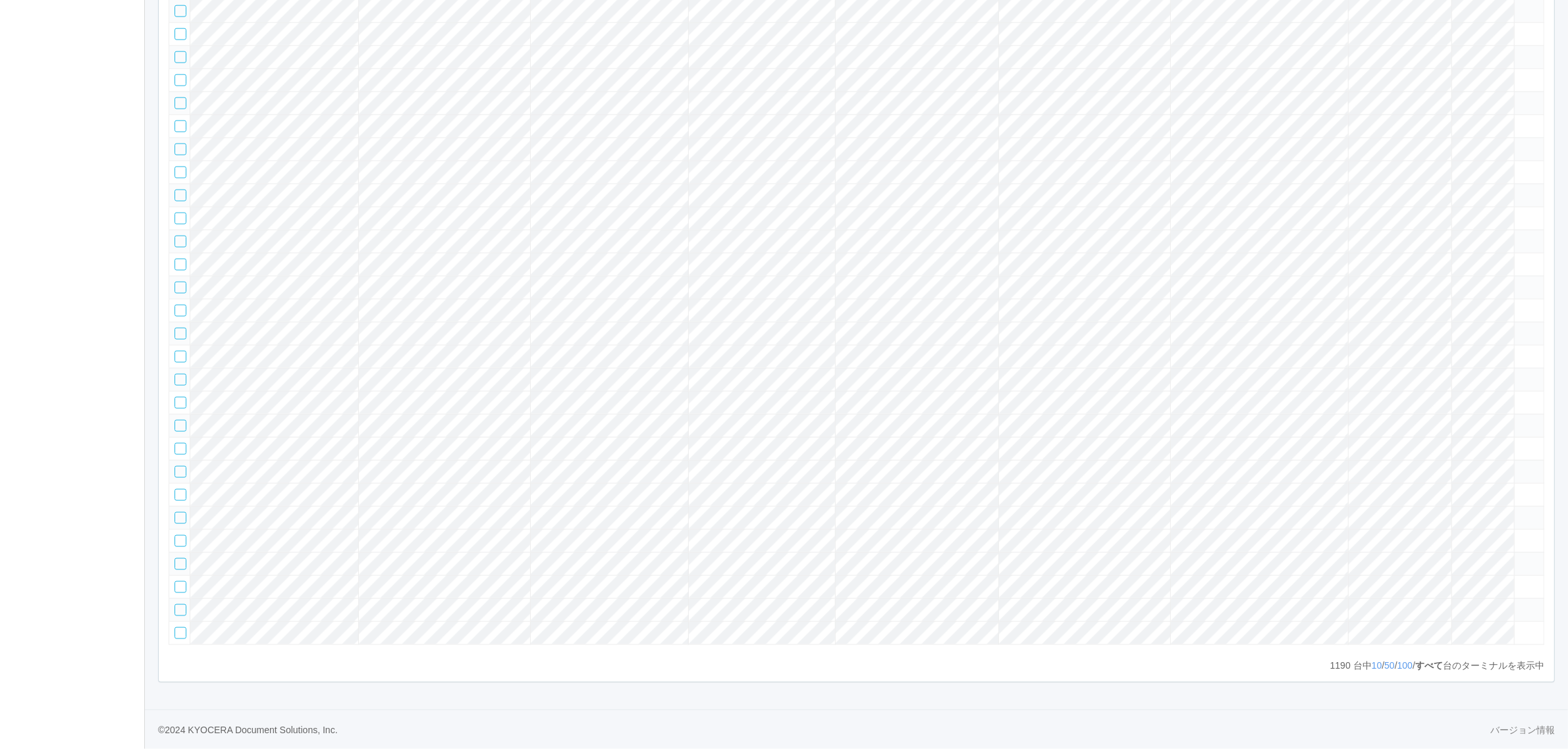
click at [1520, 535] on icon at bounding box center [1520, 535] width 0 height 0
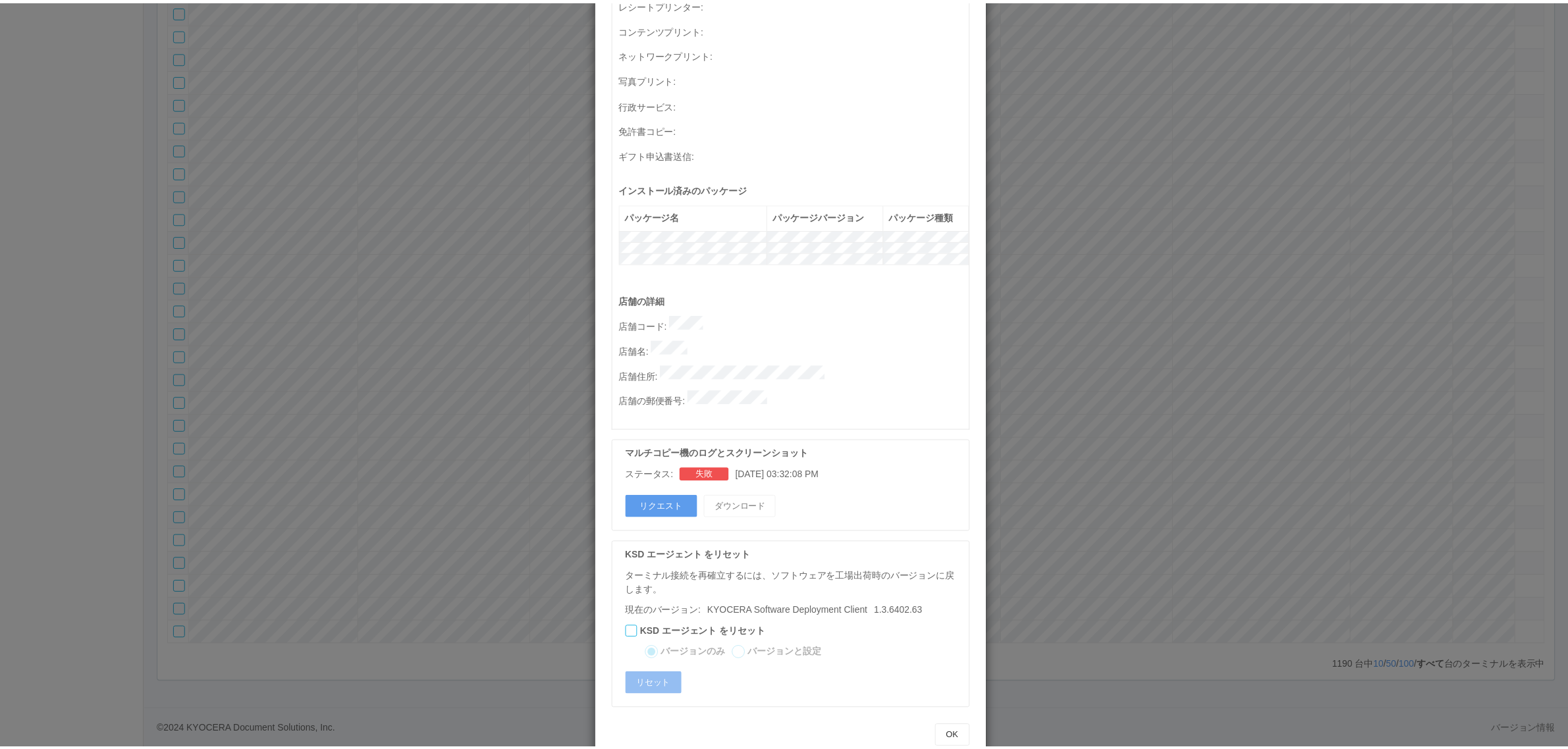
scroll to position [0, 0]
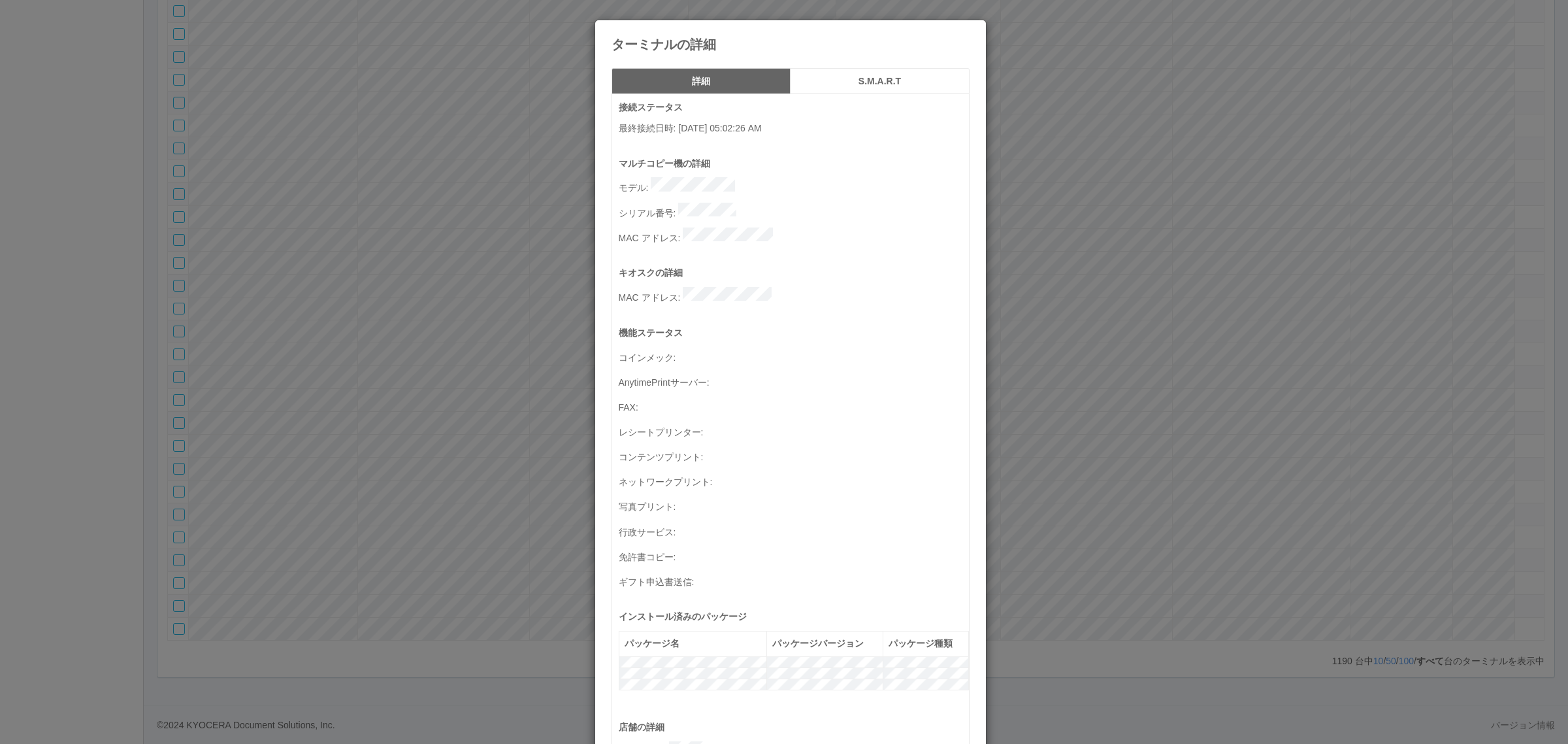
click at [1181, 492] on div "ターミナルの詳細 詳細 S.M.A.R.T 接続ステータス 最終接続日時 : [DATE] 05:02:26 AM マルチコピー機の詳細 モデル : シリアル…" at bounding box center [784, 372] width 1568 height 744
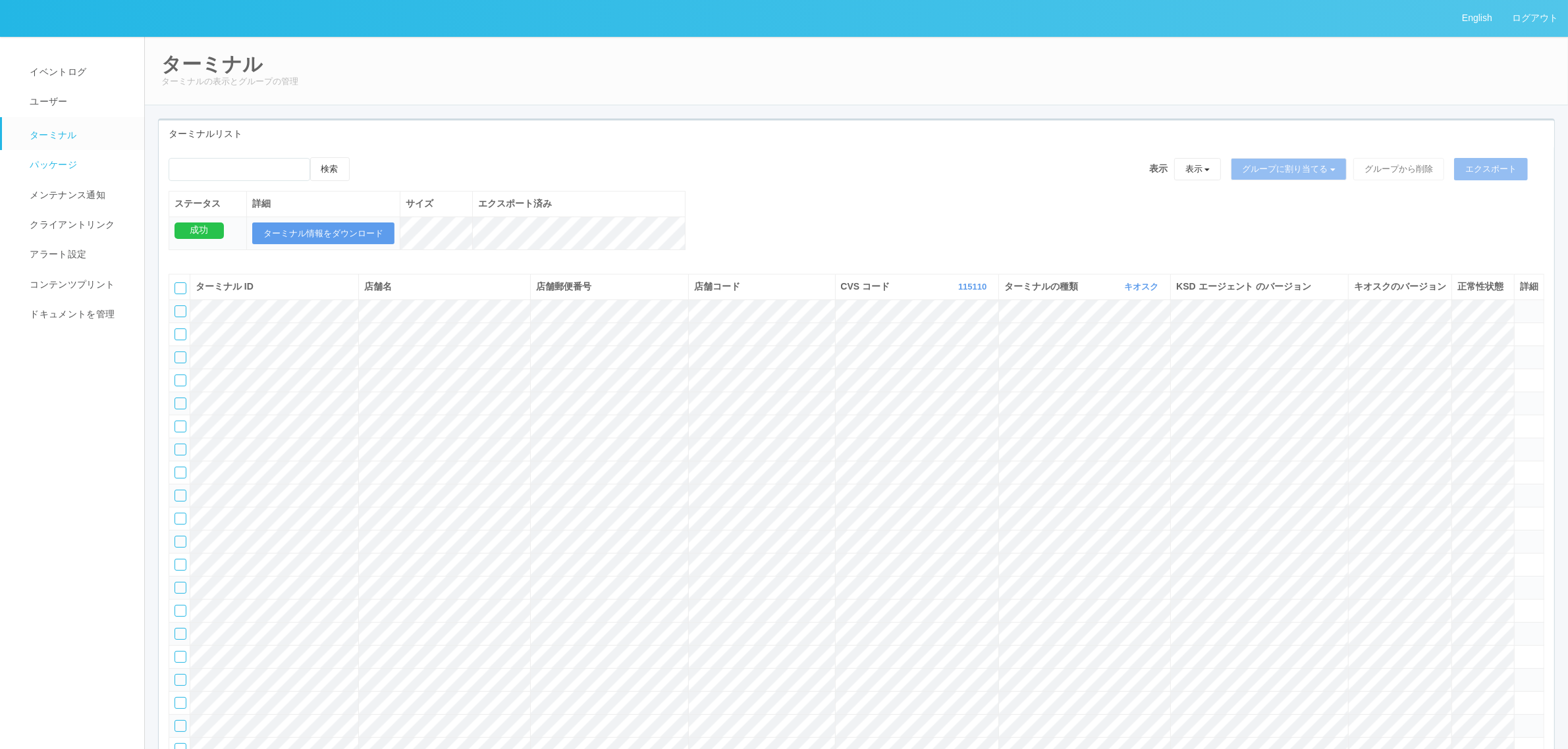
click at [66, 160] on span "パッケージ" at bounding box center [52, 165] width 51 height 11
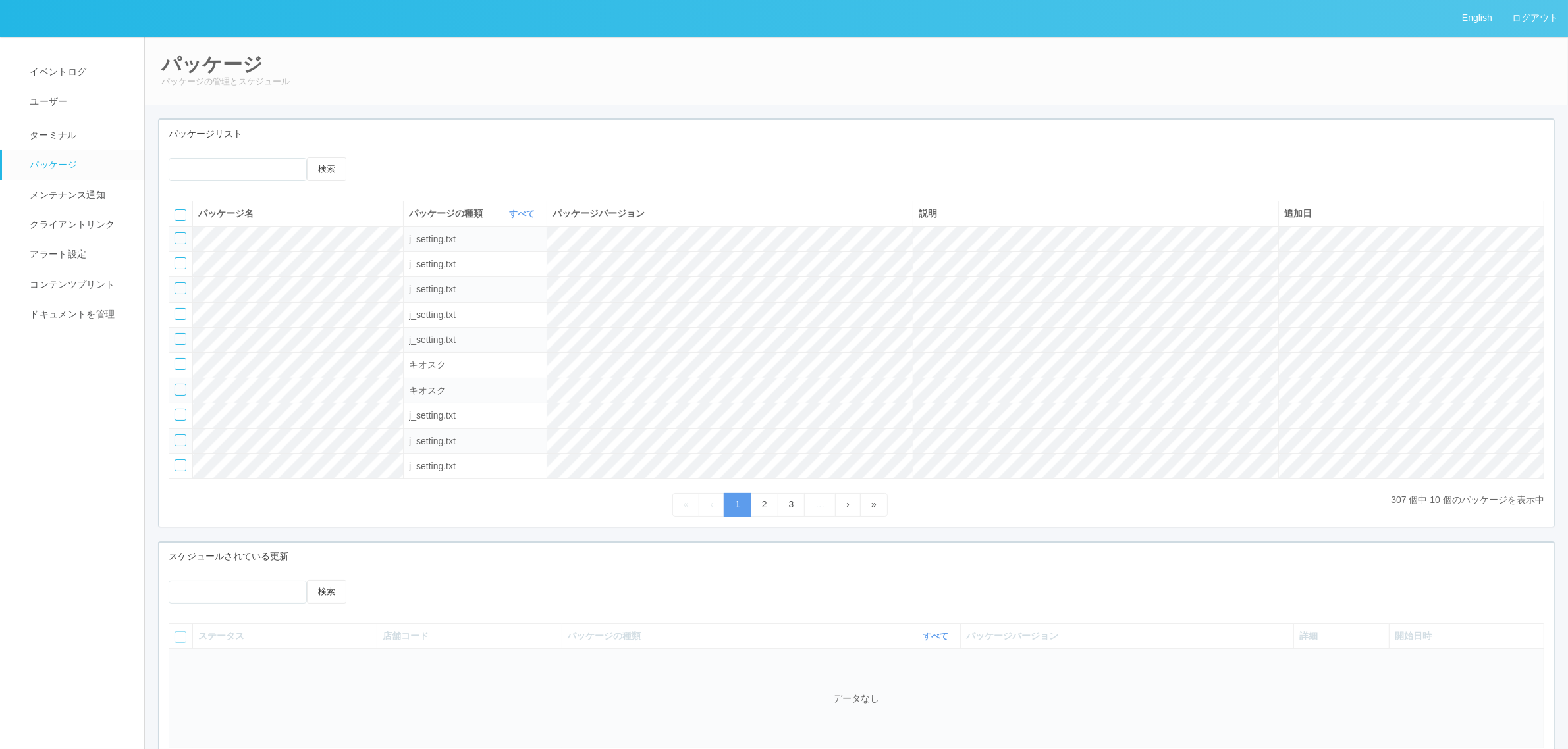
click at [376, 157] on icon at bounding box center [376, 157] width 0 height 0
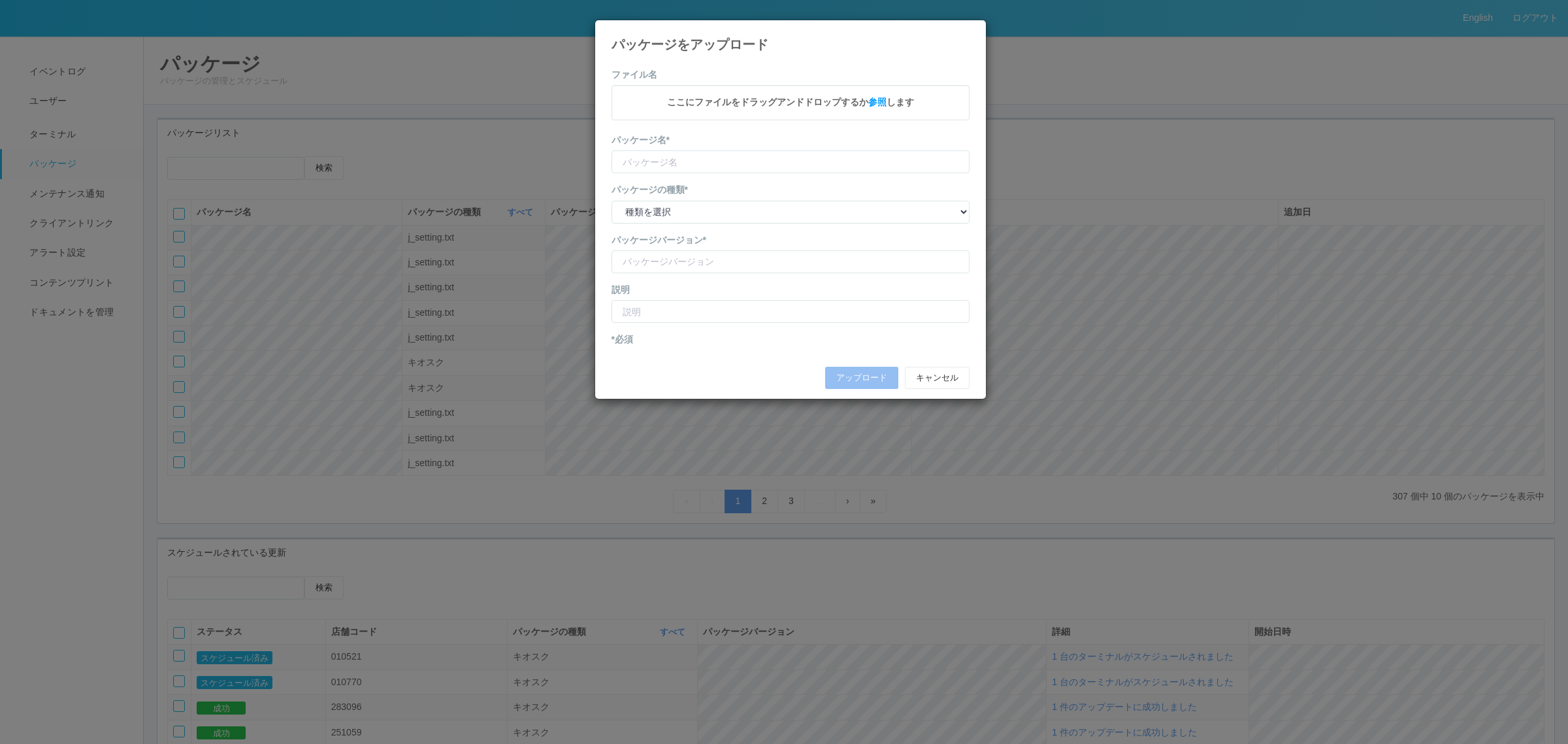
type input "KioskSettings"
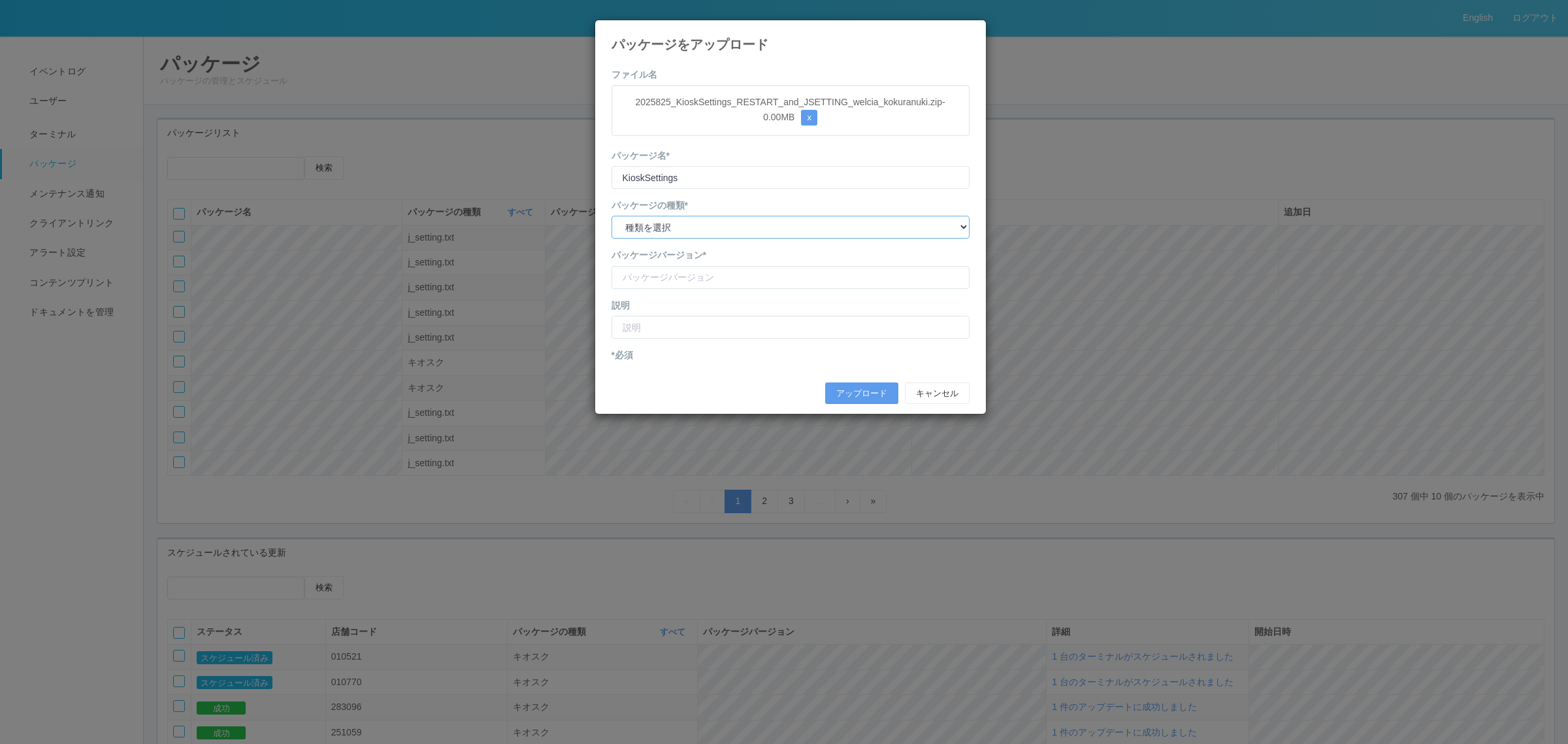
click at [688, 225] on select "種類を選択 キオスク KSD エージェント j_setting.txt" at bounding box center [791, 227] width 358 height 23
select select "j_setting.txt"
click at [612, 216] on select "種類を選択 キオスク KSD エージェント j_setting.txt" at bounding box center [791, 227] width 358 height 23
click at [660, 277] on input "version" at bounding box center [791, 277] width 358 height 23
type input "こ"
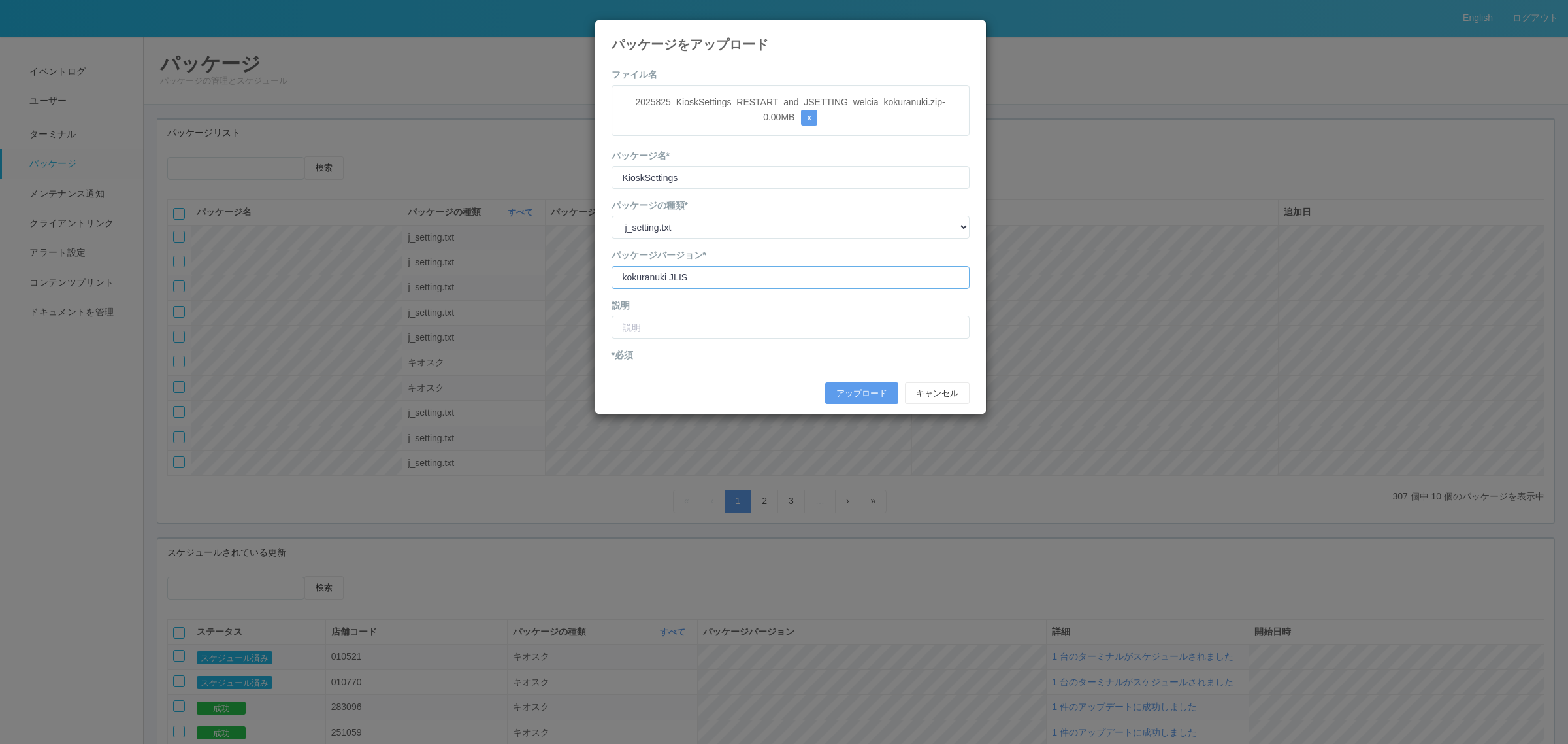
drag, startPoint x: 675, startPoint y: 278, endPoint x: 730, endPoint y: 279, distance: 55.0
click at [730, 279] on input "version" at bounding box center [791, 277] width 358 height 23
type input "JLIS kokuranuki"
click at [661, 328] on input "text" at bounding box center [791, 326] width 358 height 23
paste input "ウエルシアプラス[PERSON_NAME]店"
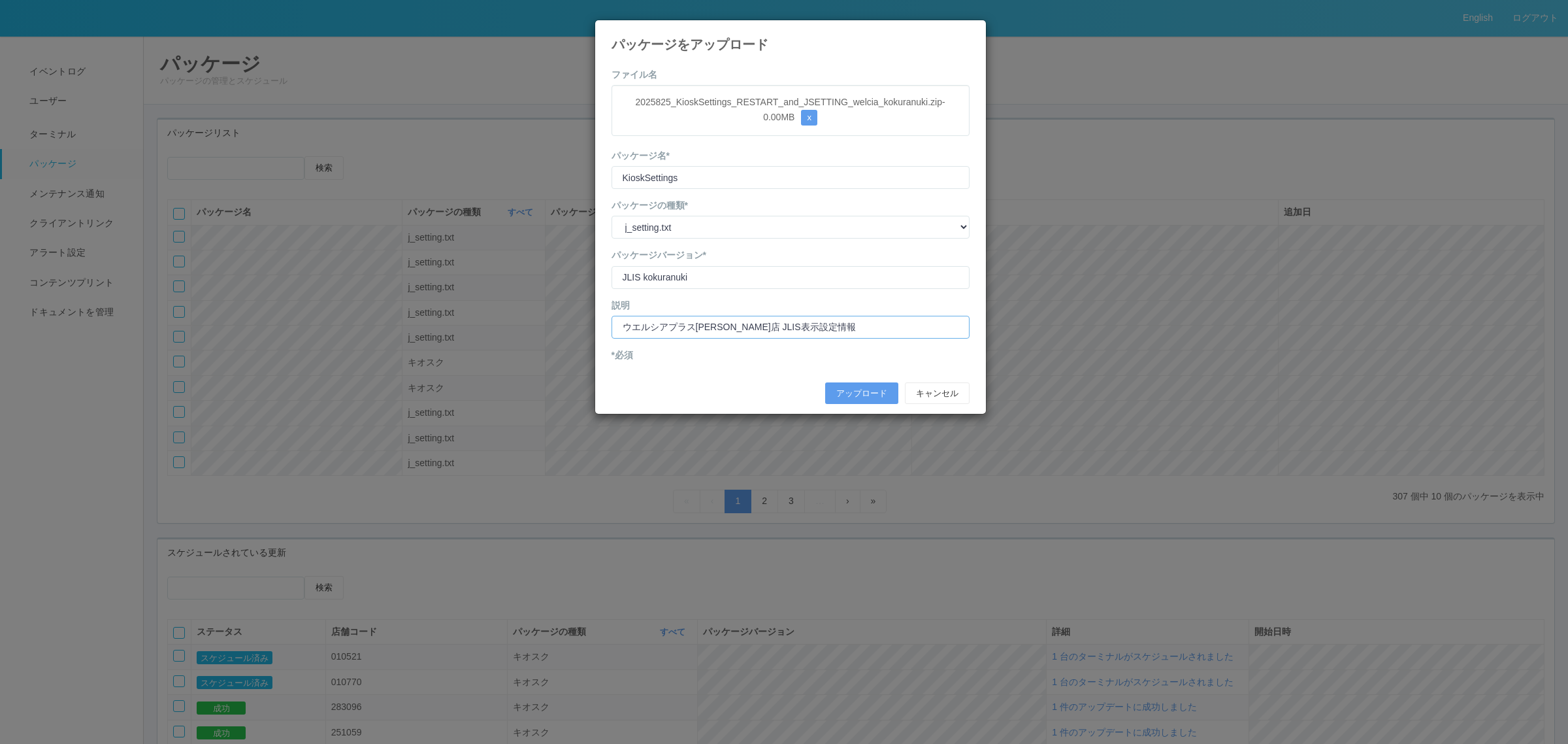
type input "ウエルシアプラス[PERSON_NAME]店 JLIS表示・設定情報"
drag, startPoint x: 765, startPoint y: 318, endPoint x: 446, endPoint y: 298, distance: 319.6
click at [446, 298] on div "パッケージをアップロード ファイル名 2025825_KioskSettings_RESTART_and_JSETTING_welcia_kokuranuki…" at bounding box center [784, 372] width 1568 height 744
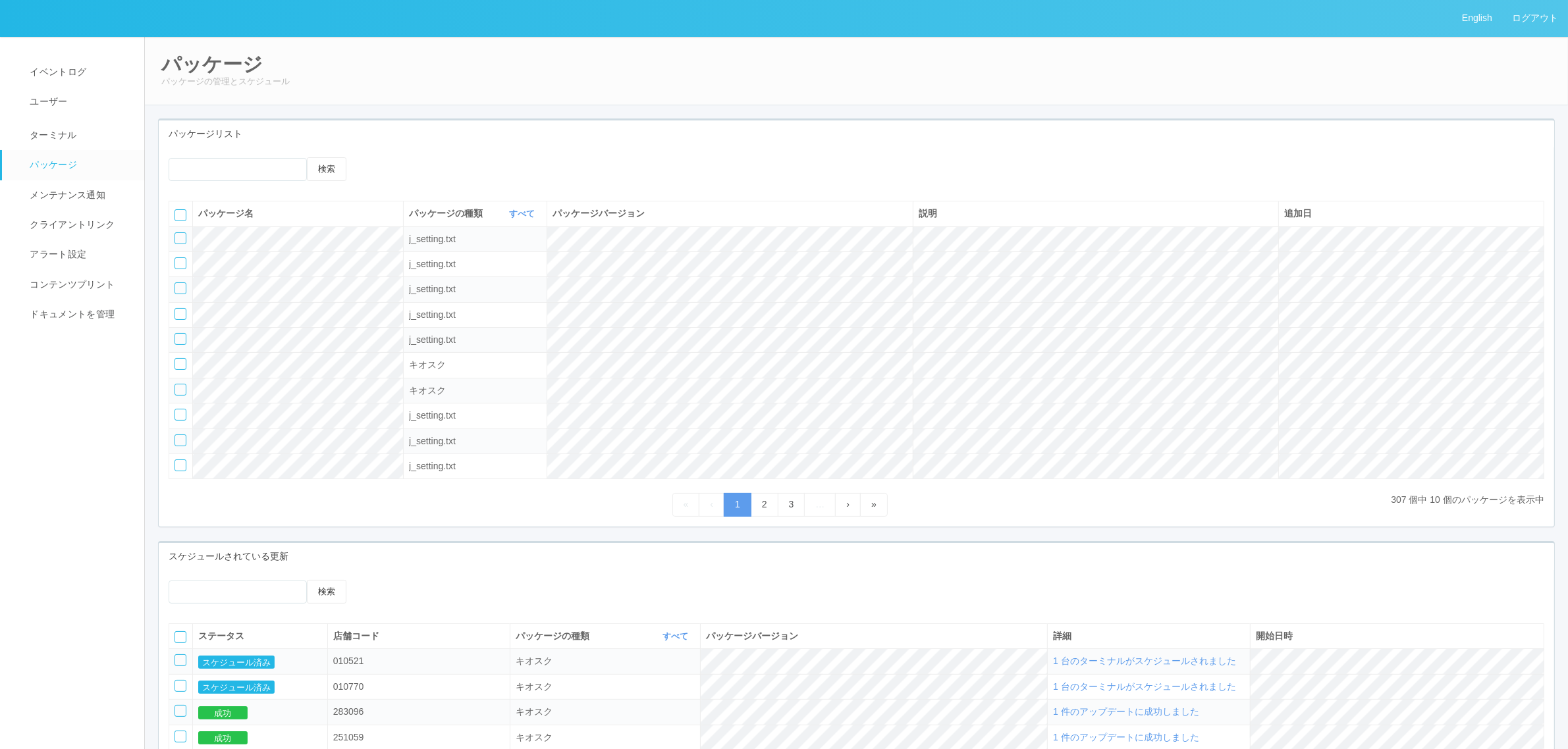
click at [376, 157] on icon at bounding box center [376, 157] width 0 height 0
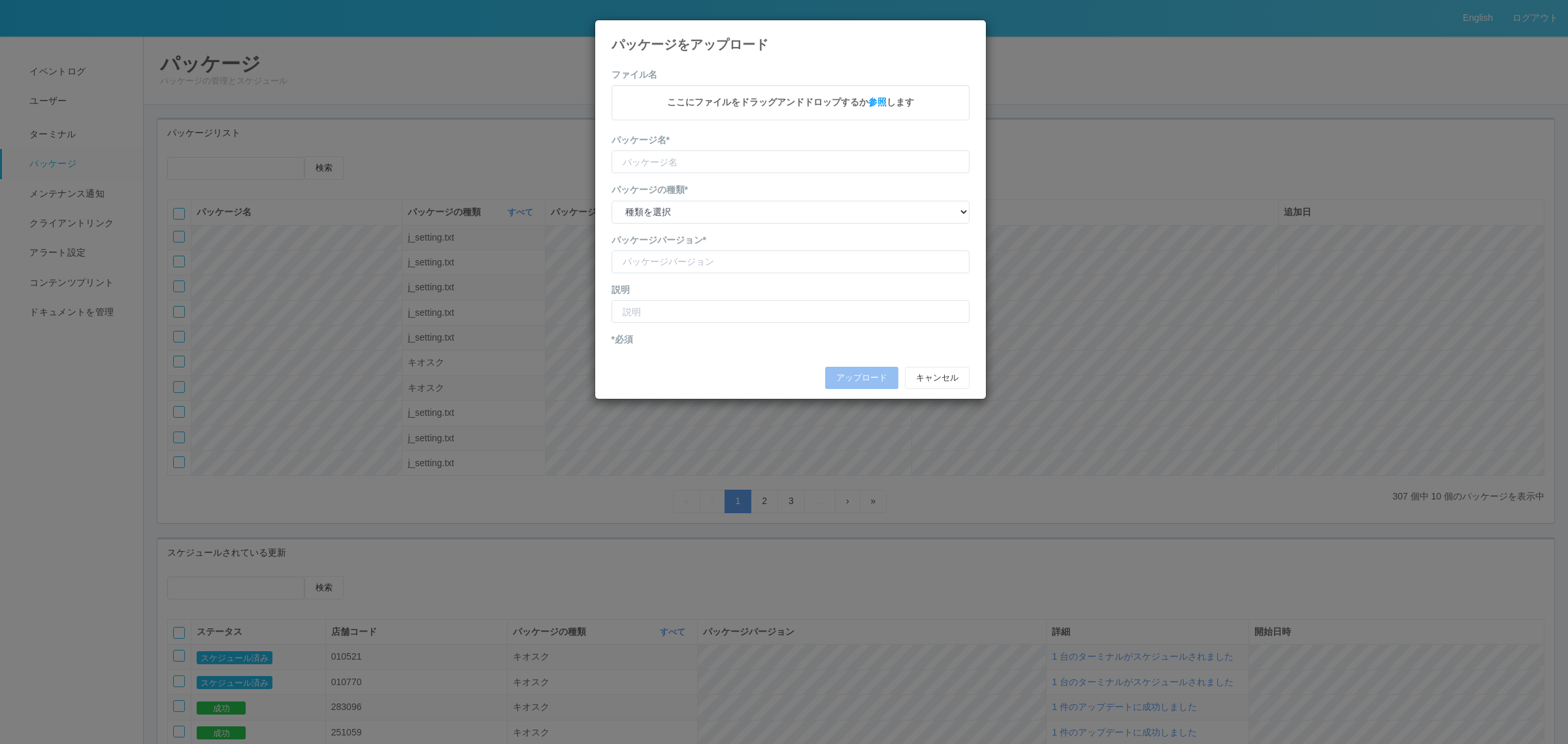
type input "KioskSettings"
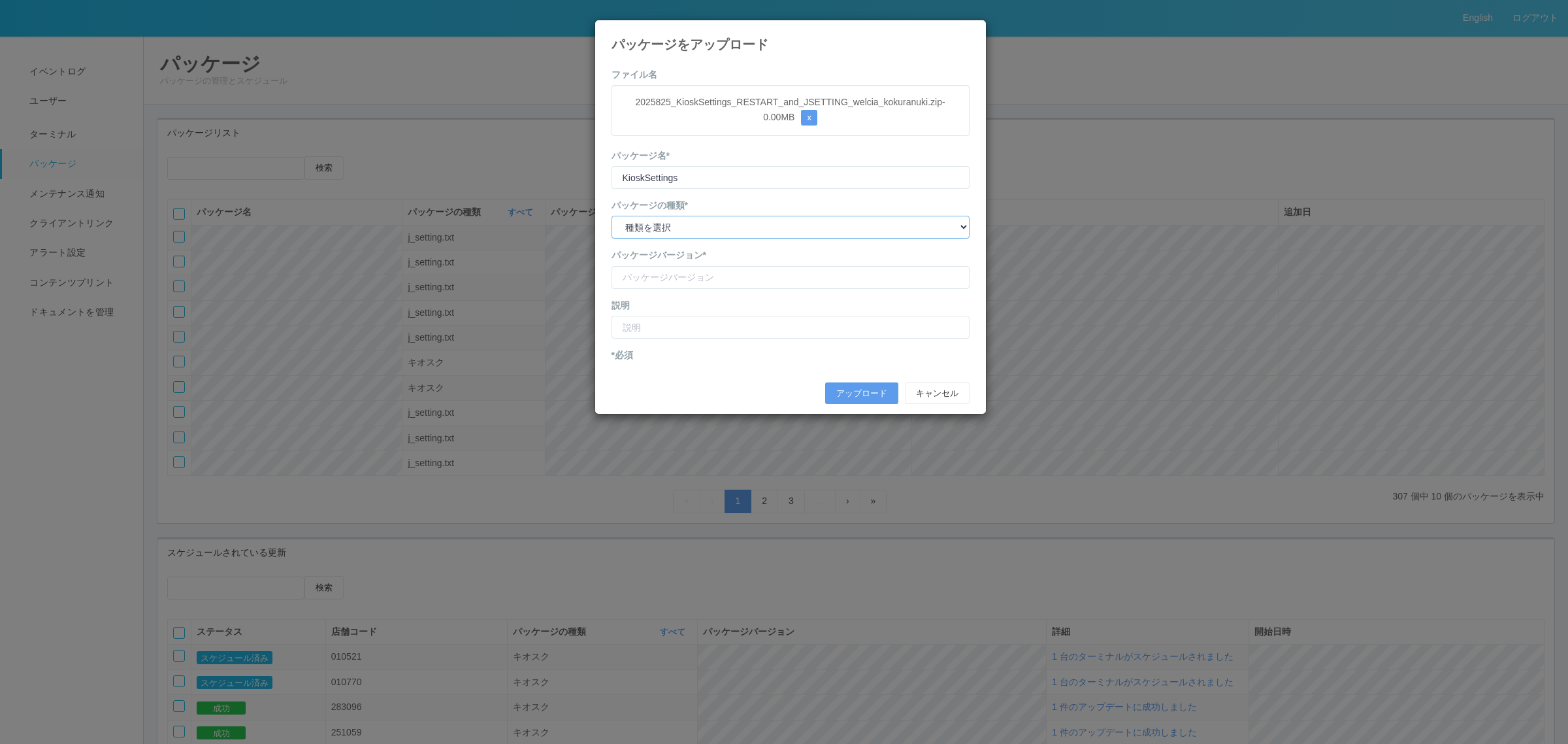
click at [703, 231] on select "種類を選択 キオスク KSD エージェント j_setting.txt" at bounding box center [791, 227] width 358 height 23
select select "j_setting.txt"
click at [612, 216] on select "種類を選択 キオスク KSD エージェント j_setting.txt" at bounding box center [791, 227] width 358 height 23
click at [704, 287] on input "version" at bounding box center [791, 277] width 358 height 23
type input "JLIS kokuranuki"
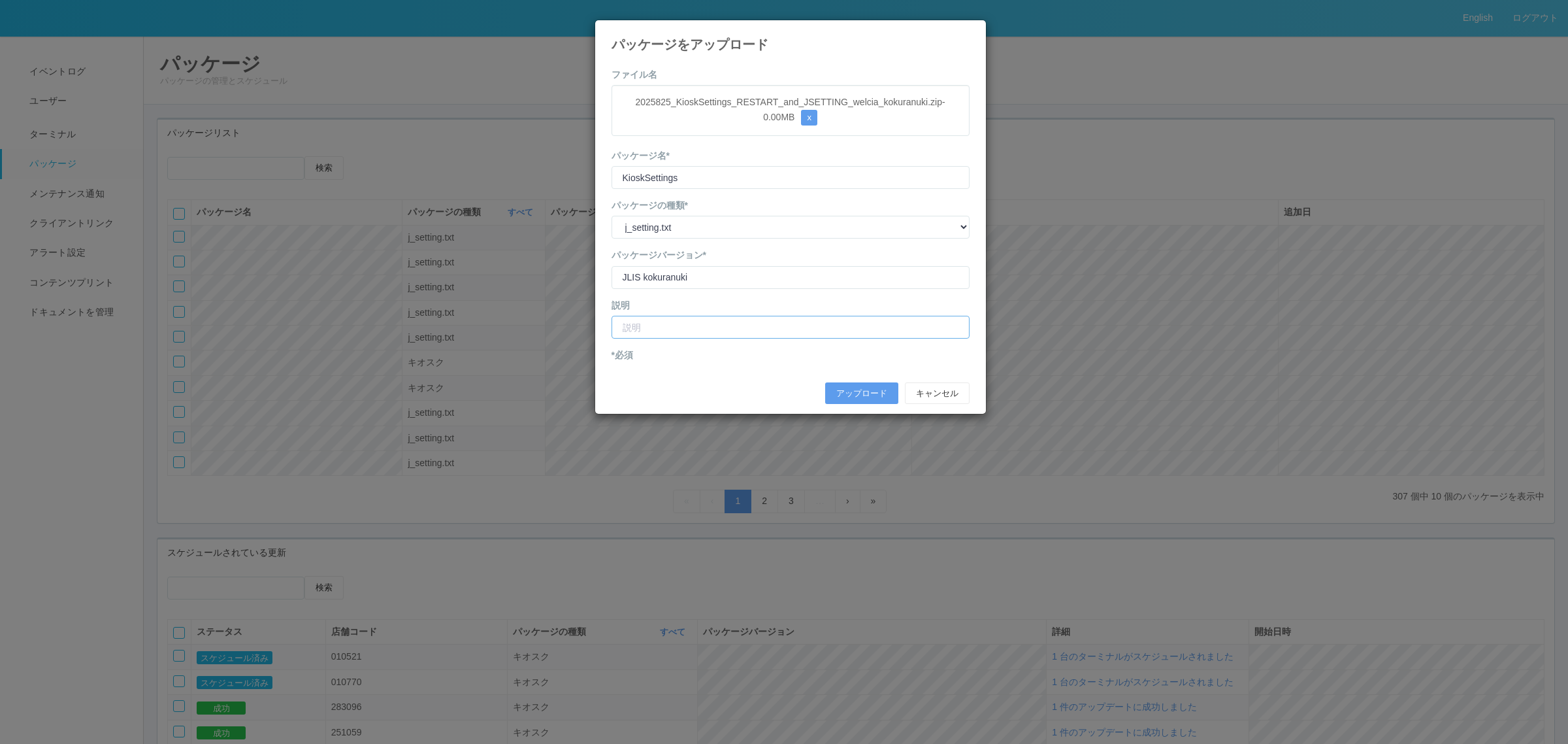
click at [710, 332] on input "text" at bounding box center [791, 326] width 358 height 23
type input "う"
type input "ウエルシアプラス[PERSON_NAME]店 JLIS表示・設定情報"
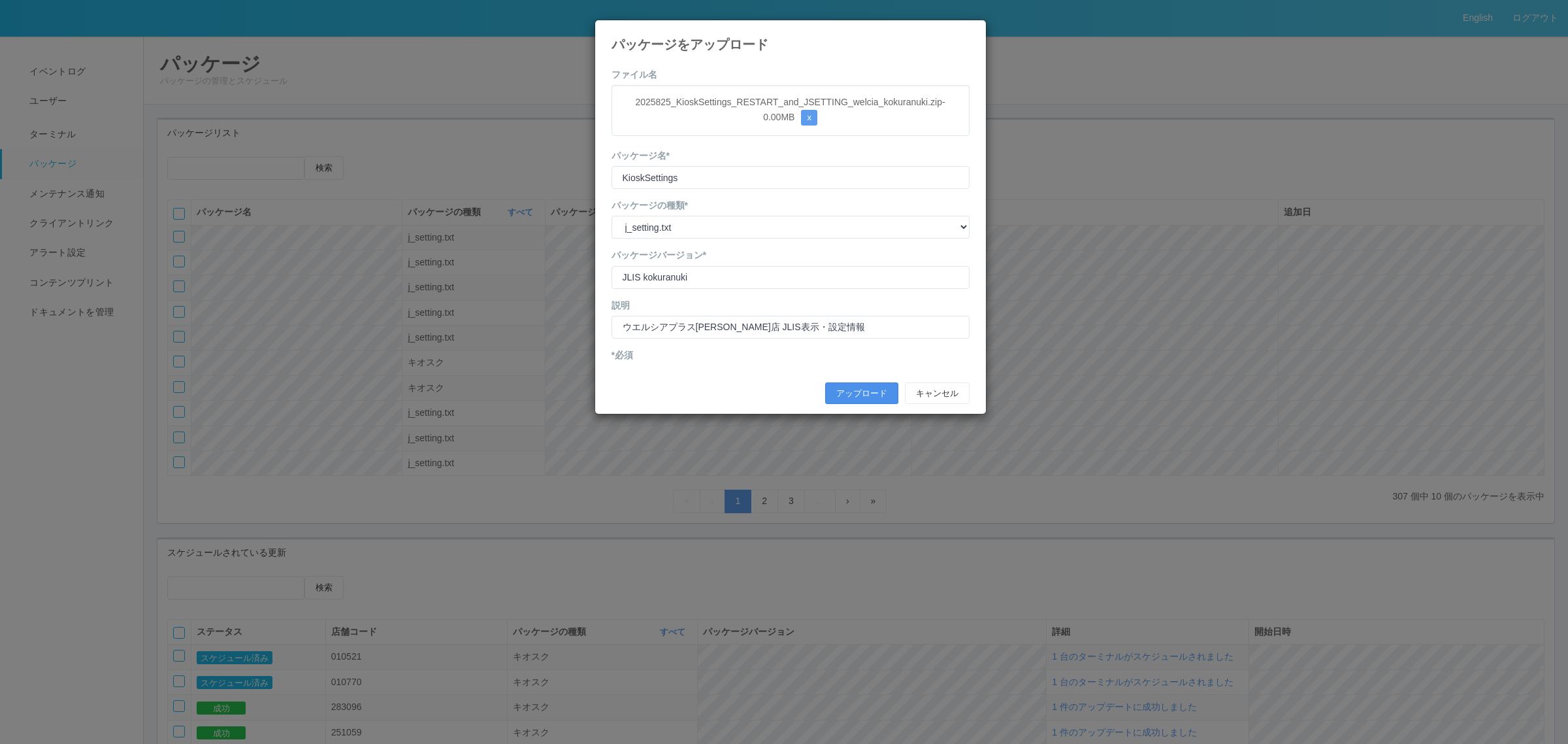
click at [869, 393] on button "アップロード" at bounding box center [861, 393] width 73 height 23
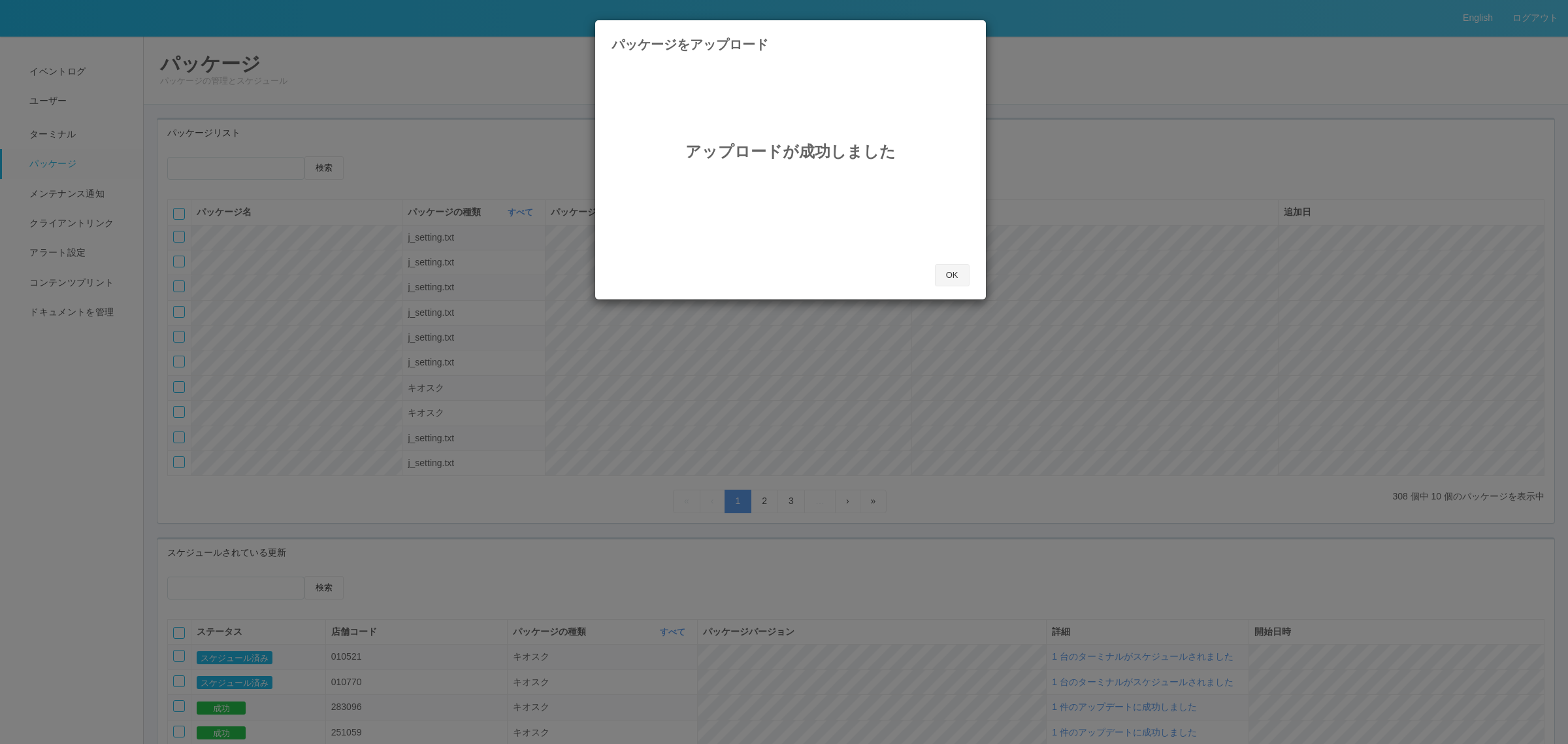
click at [954, 273] on button "OK" at bounding box center [953, 275] width 34 height 23
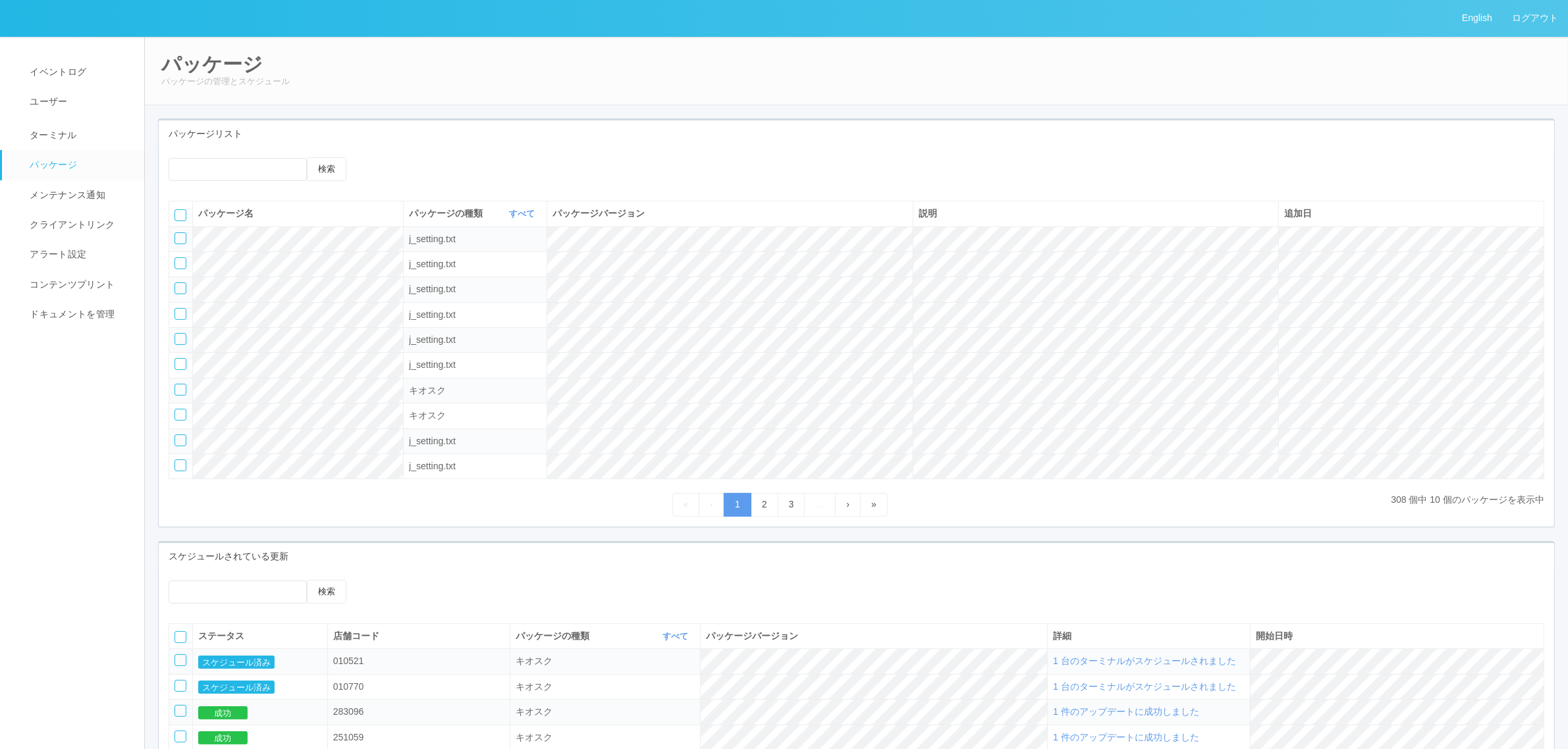
click at [374, 161] on div at bounding box center [530, 162] width 349 height 10
click at [376, 157] on icon at bounding box center [376, 157] width 0 height 0
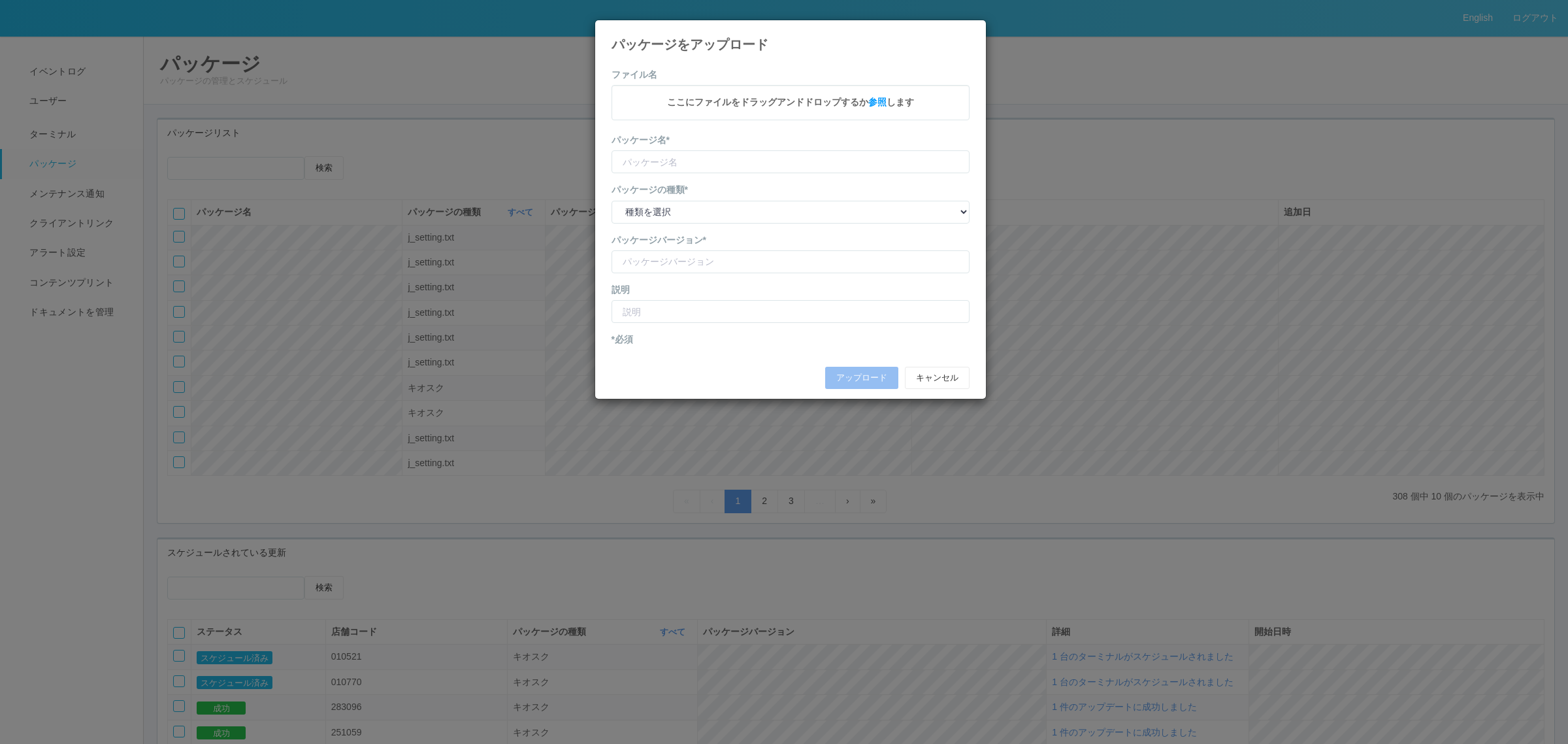
type input "KioskSettings"
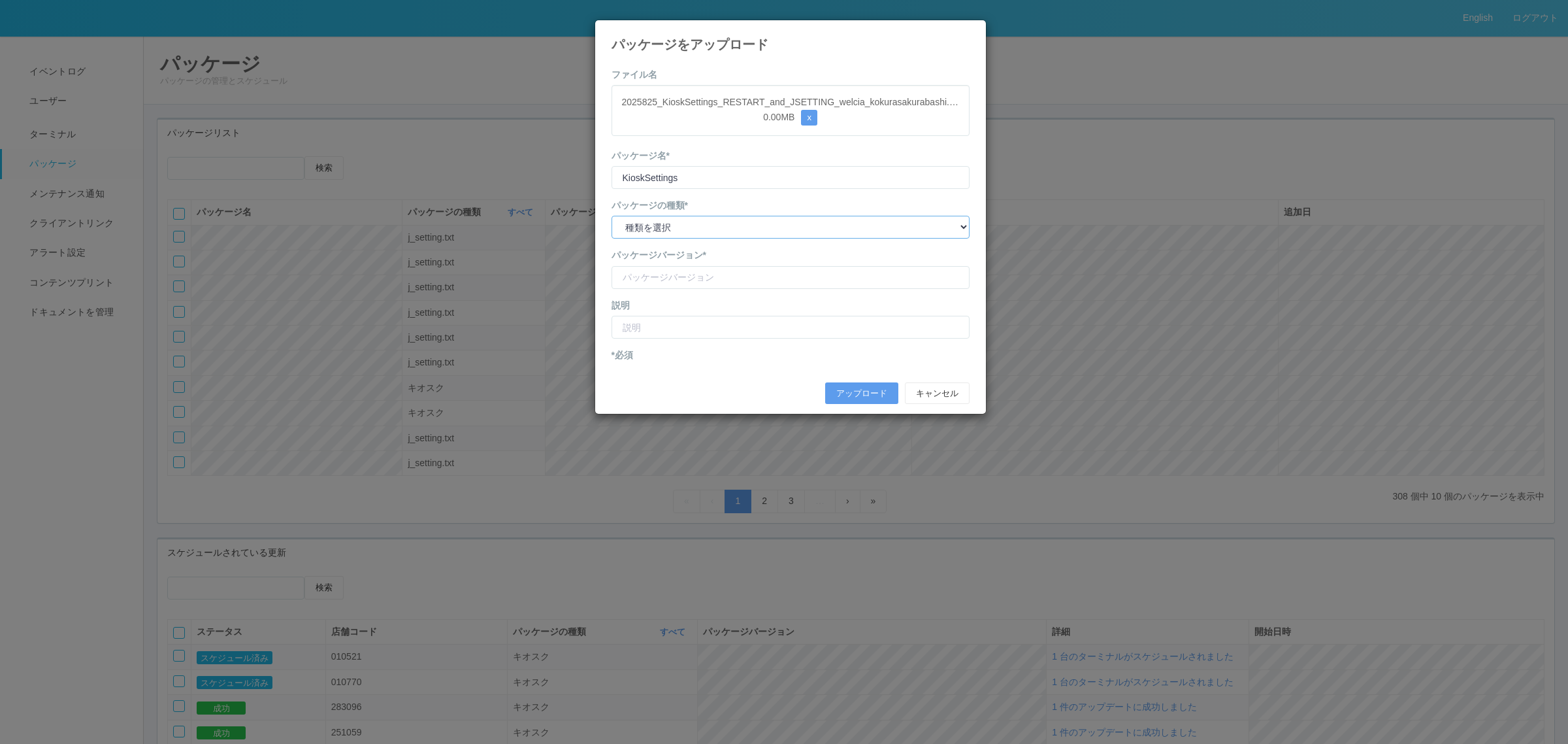
click at [732, 235] on select "種類を選択 キオスク KSD エージェント j_setting.txt" at bounding box center [791, 227] width 358 height 23
select select "j_setting.txt"
click at [612, 216] on select "種類を選択 キオスク KSD エージェント j_setting.txt" at bounding box center [791, 227] width 358 height 23
click at [730, 270] on input "version" at bounding box center [791, 277] width 358 height 23
click at [734, 278] on input "version" at bounding box center [791, 277] width 358 height 23
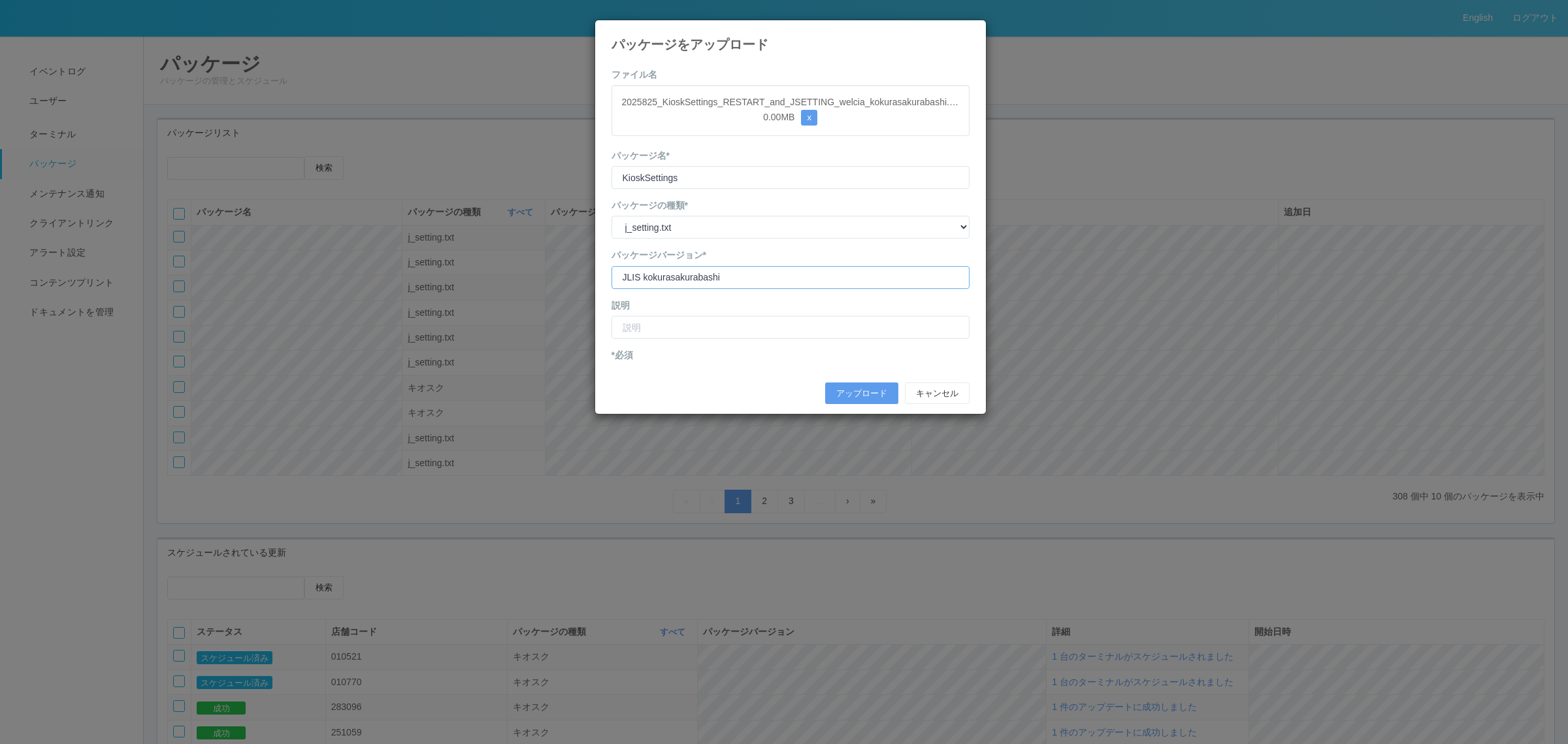
type input "JLIS kokurasakurabashi"
click at [707, 334] on input "text" at bounding box center [791, 326] width 358 height 23
click at [671, 325] on input "text" at bounding box center [791, 326] width 358 height 23
type input "u"
type input "う"
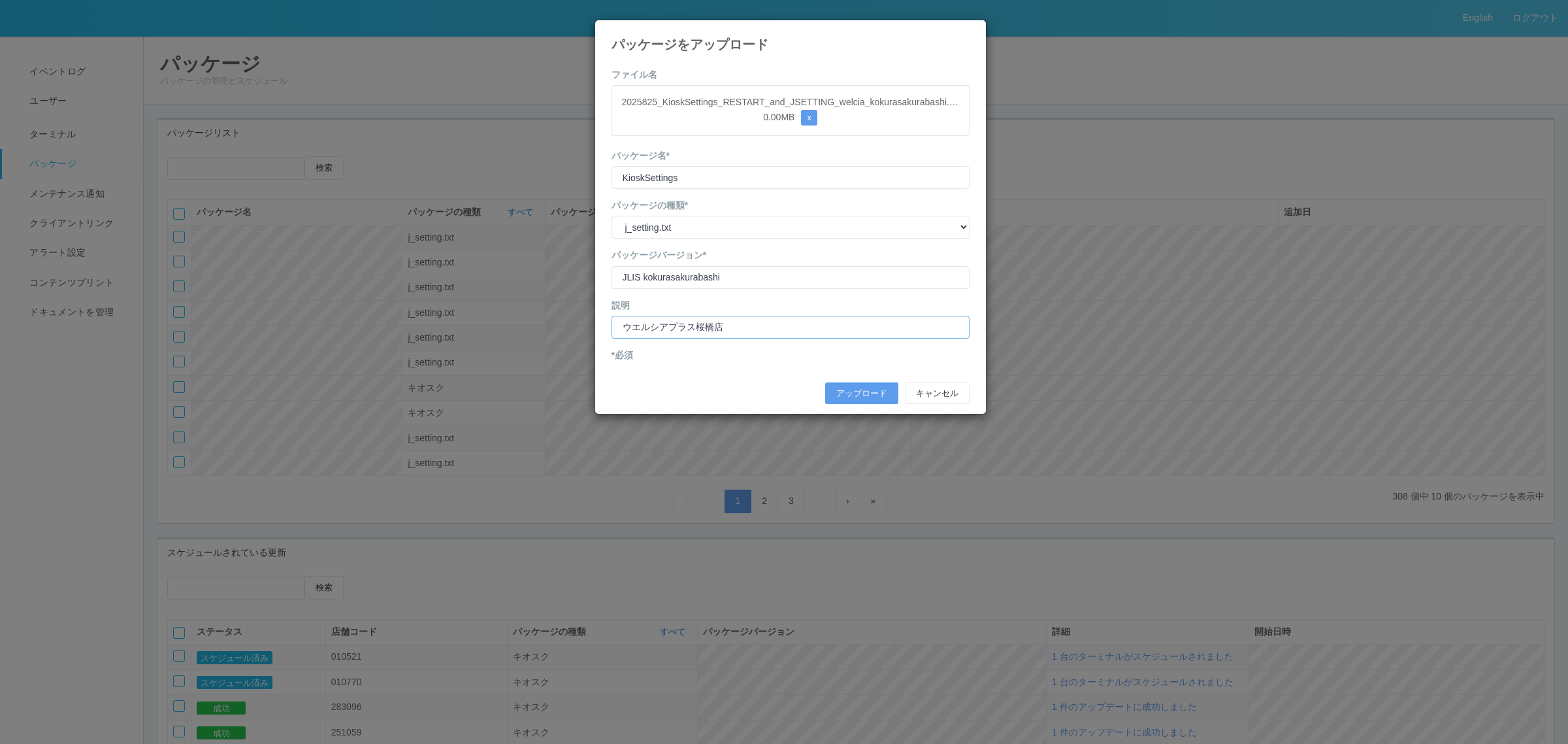
click at [698, 331] on input "ウエルシアプラス桜橋店" at bounding box center [791, 326] width 358 height 23
type input "ウエルシアプラス[PERSON_NAME][GEOGRAPHIC_DATA]JLIS表示・設定情報"
click at [850, 397] on button "アップロード" at bounding box center [861, 393] width 73 height 23
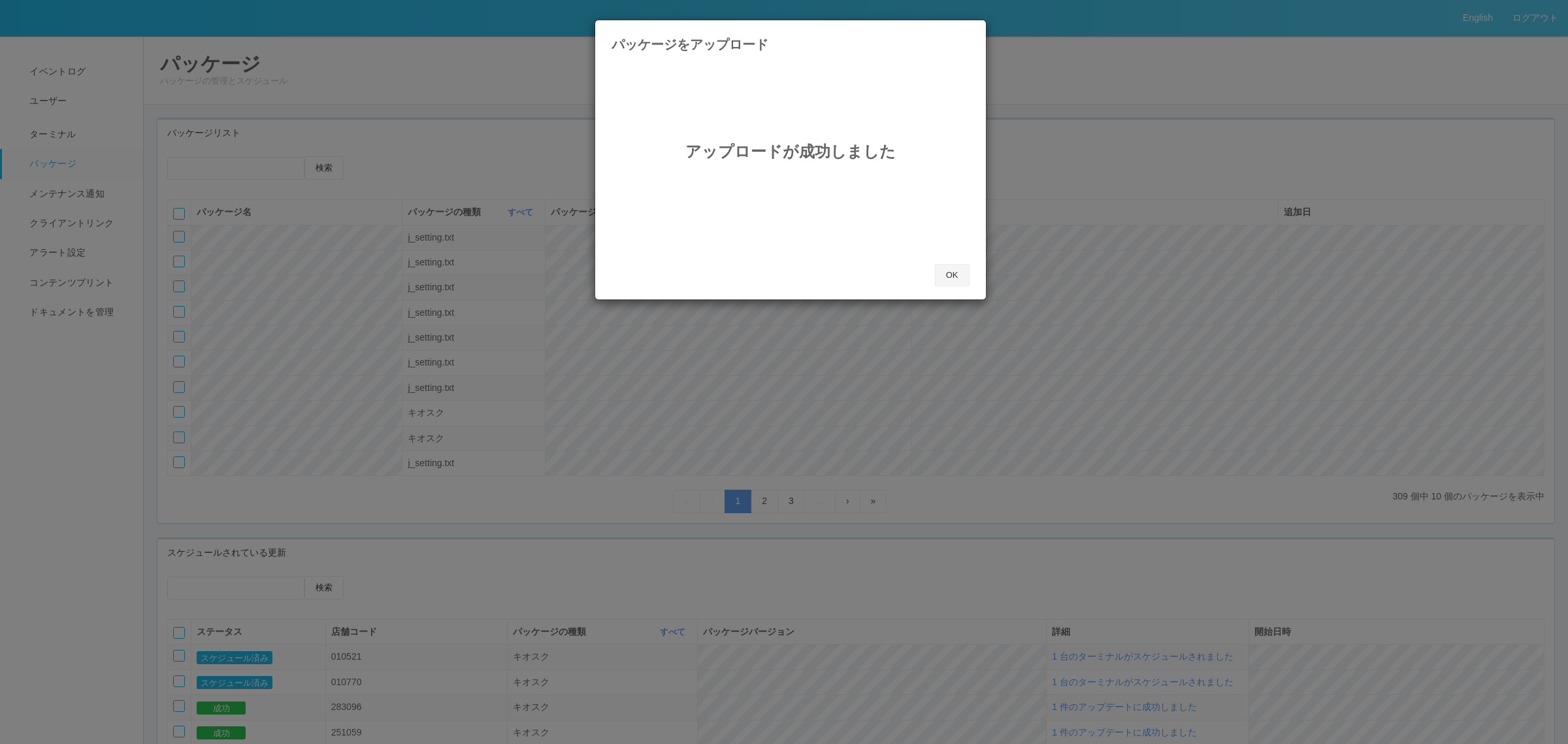
click at [959, 269] on button "OK" at bounding box center [953, 275] width 34 height 23
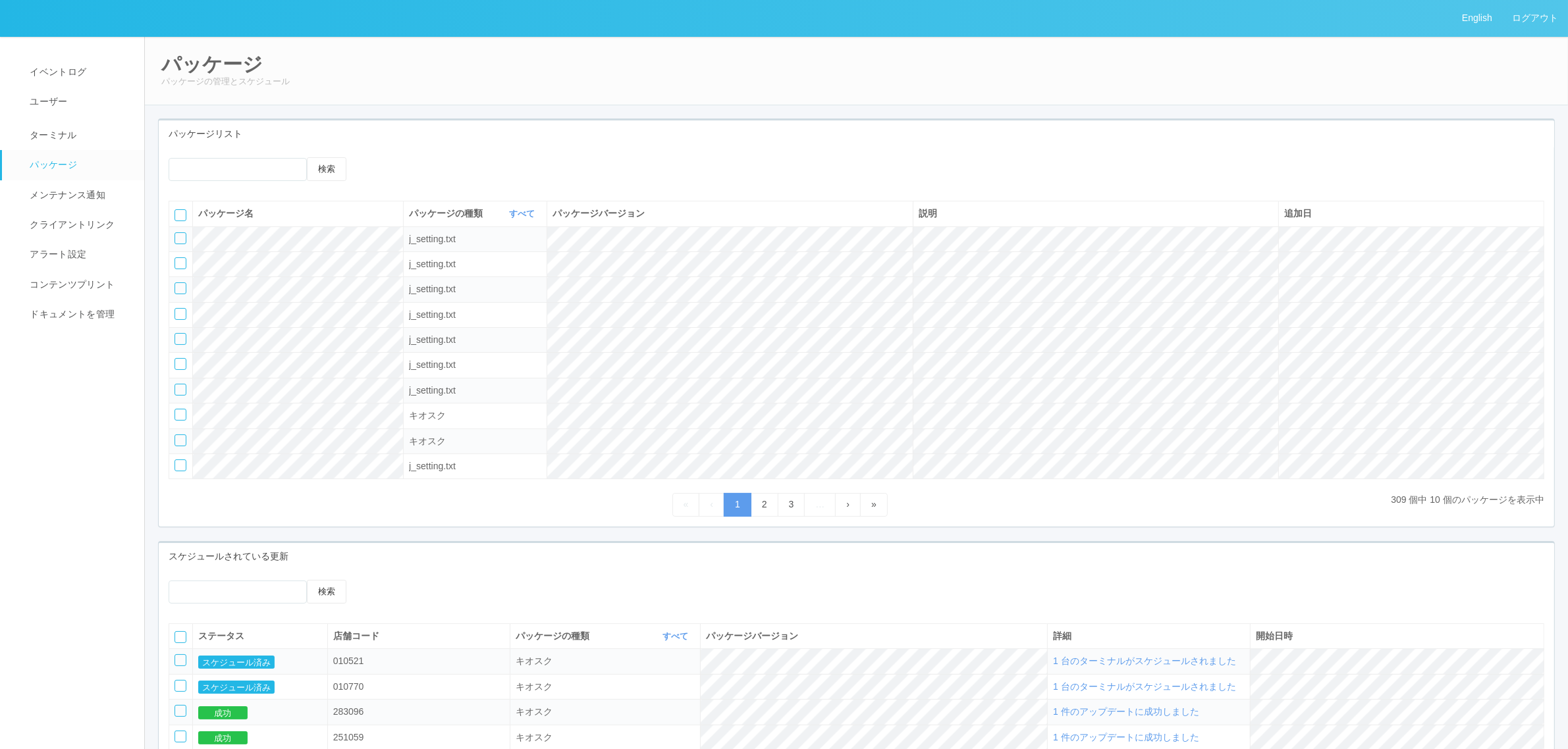
click at [376, 157] on icon at bounding box center [376, 157] width 0 height 0
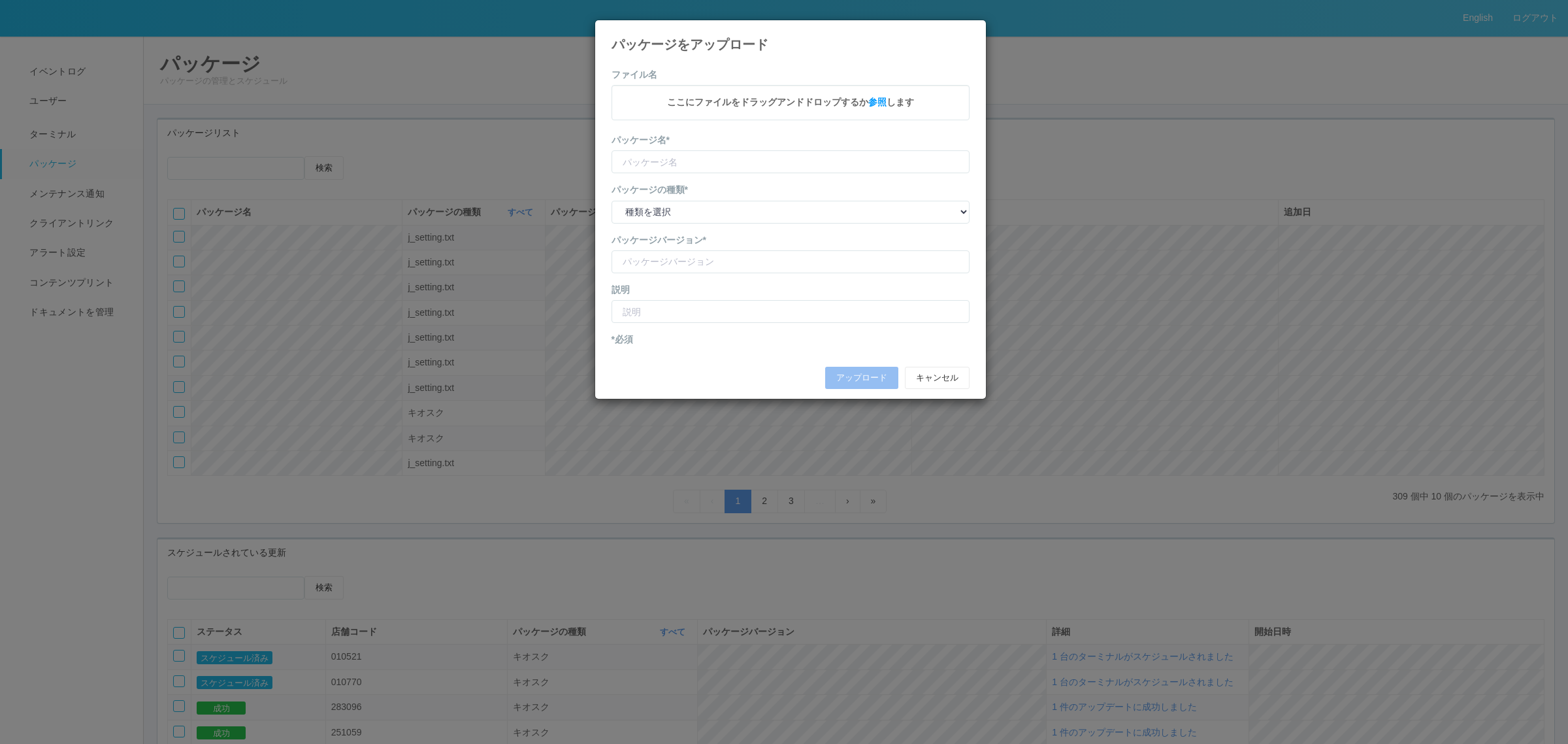
type input "KioskSettings"
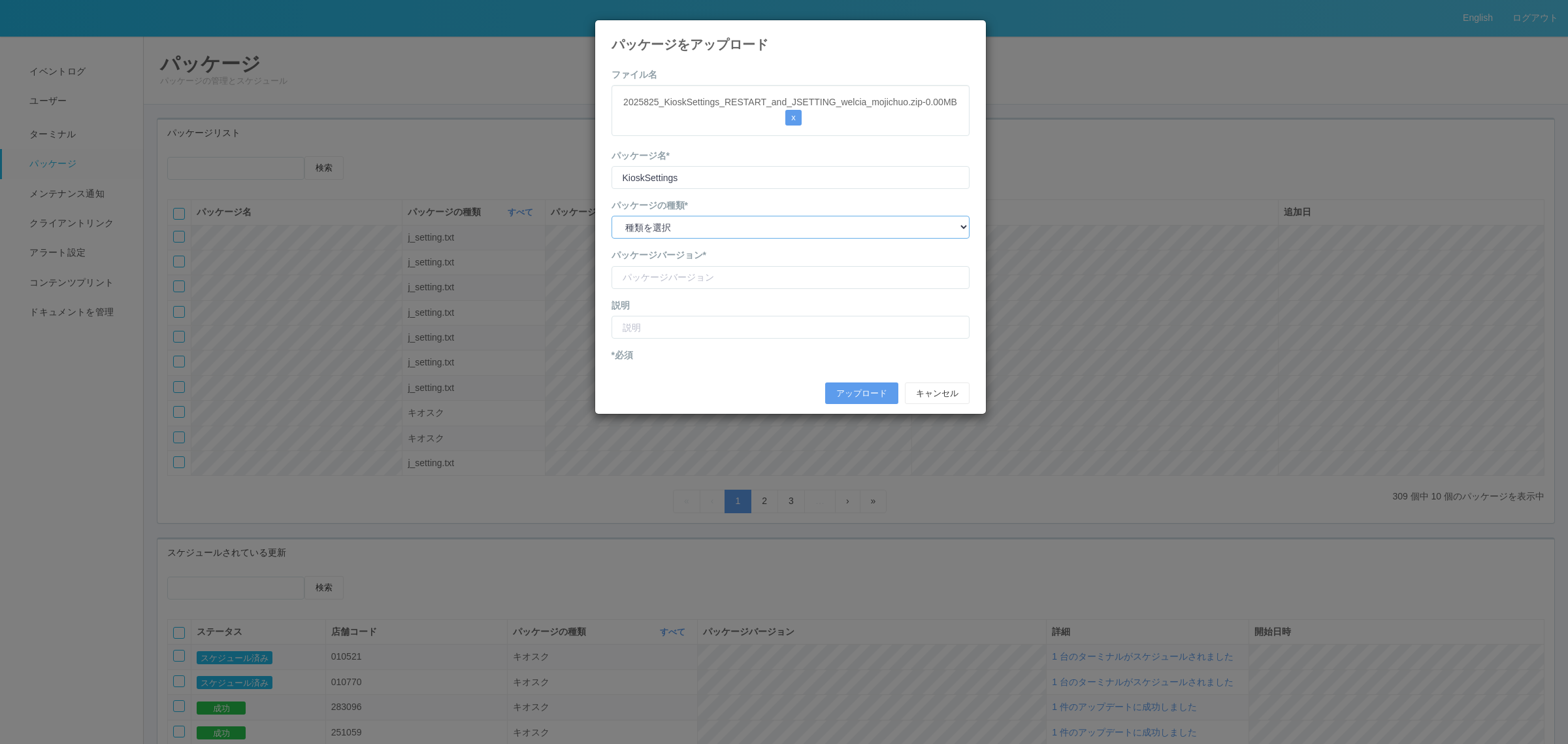
click at [707, 223] on select "種類を選択 キオスク KSD エージェント j_setting.txt" at bounding box center [791, 227] width 358 height 23
select select "j_setting.txt"
click at [612, 216] on select "種類を選択 キオスク KSD エージェント j_setting.txt" at bounding box center [791, 227] width 358 height 23
click at [709, 281] on input "version" at bounding box center [791, 277] width 358 height 23
click at [694, 282] on input "version" at bounding box center [791, 277] width 358 height 23
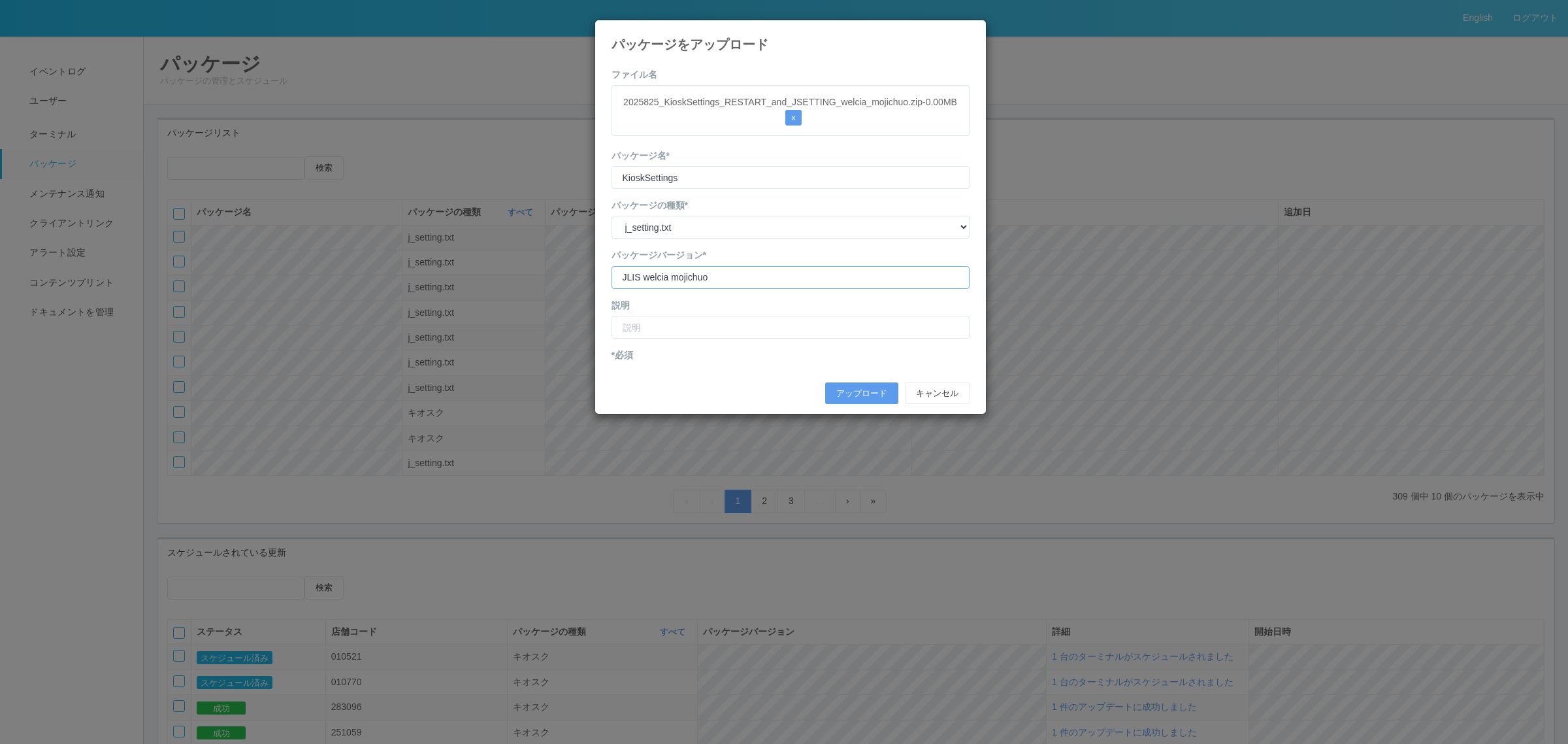
type input "JLIS welcia mojichuo"
click at [719, 325] on input "text" at bounding box center [791, 326] width 358 height 23
type input "行"
type input "ウエルシアプラス[PERSON_NAME]中央店JLIS表示・設定情報追加"
click at [851, 402] on button "アップロード" at bounding box center [861, 393] width 73 height 23
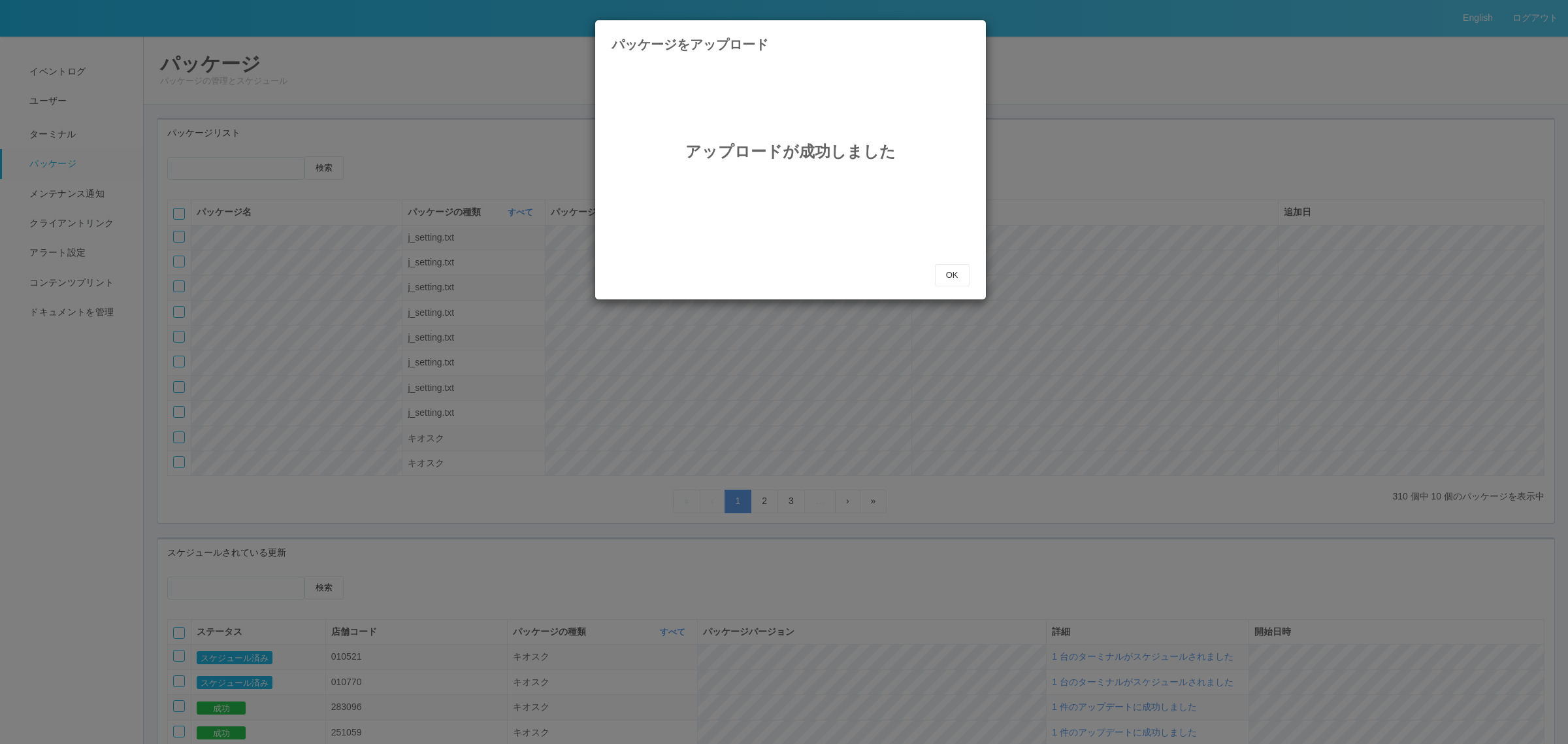
click at [972, 275] on div "アップロードが成功しました OK" at bounding box center [791, 176] width 378 height 218
click at [951, 276] on button "OK" at bounding box center [953, 275] width 34 height 23
